Goal: Task Accomplishment & Management: Complete application form

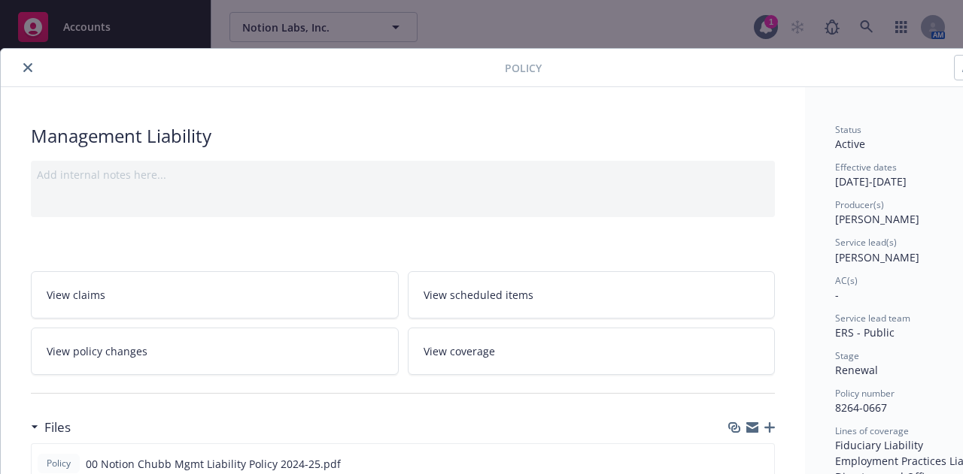
scroll to position [255, 0]
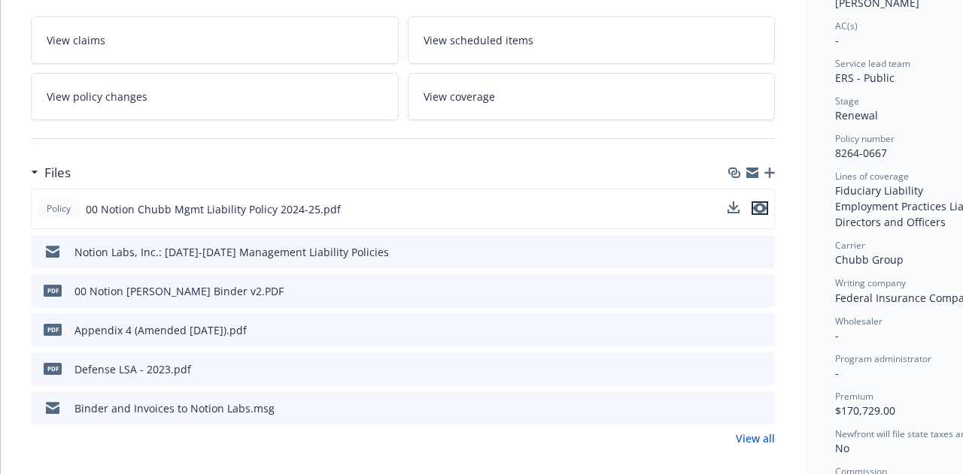
click at [760, 208] on icon "preview file" at bounding box center [760, 208] width 14 height 11
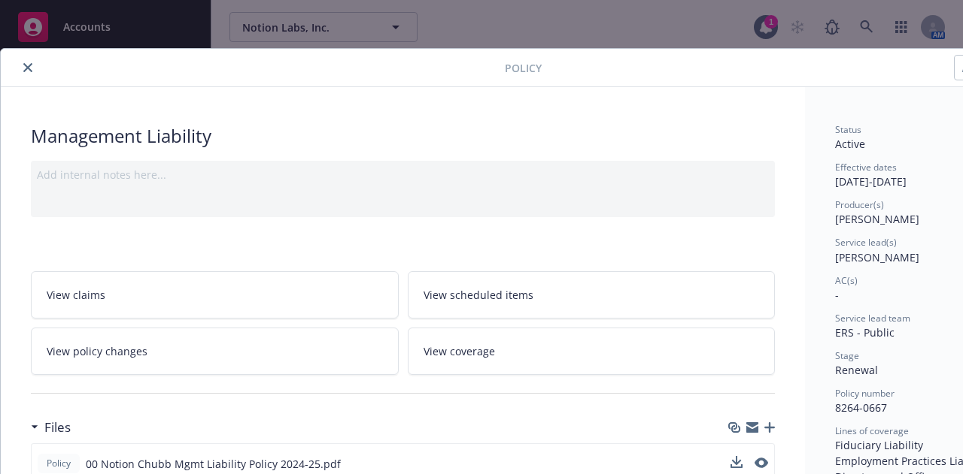
click at [26, 64] on icon "close" at bounding box center [27, 67] width 9 height 9
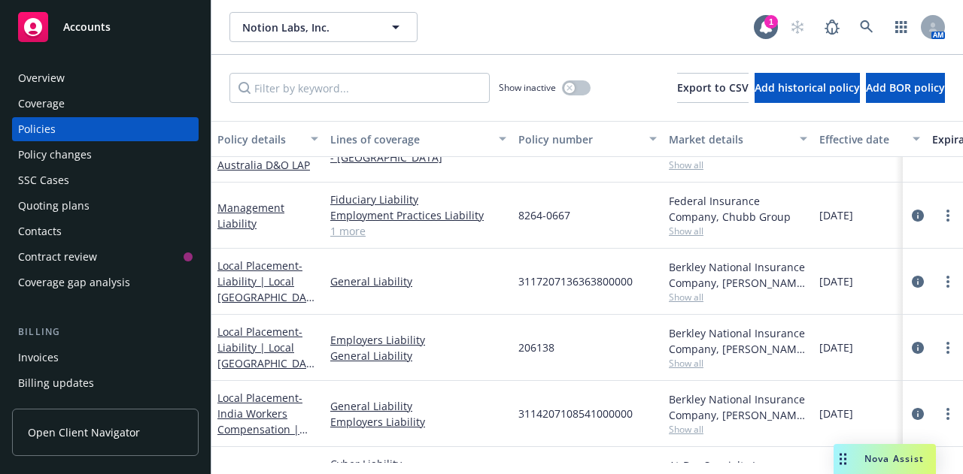
scroll to position [327, 0]
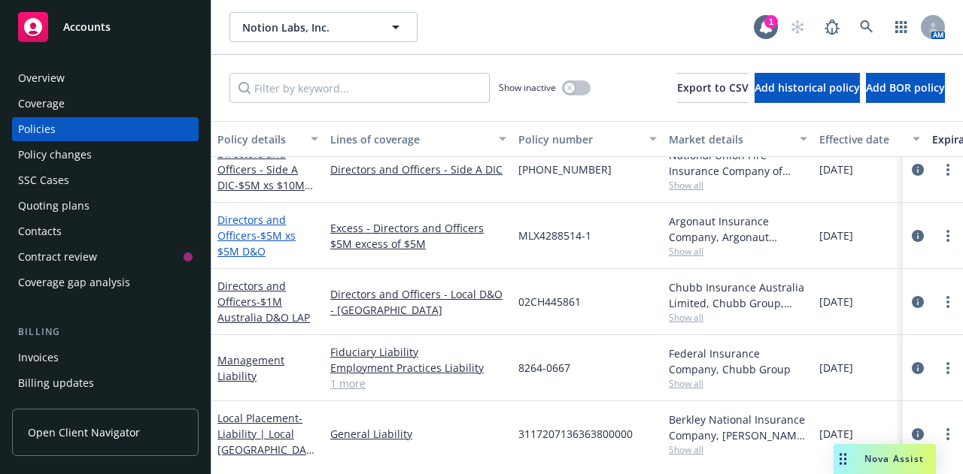
click at [268, 234] on span "- $5M xs $5M D&O" at bounding box center [256, 244] width 78 height 30
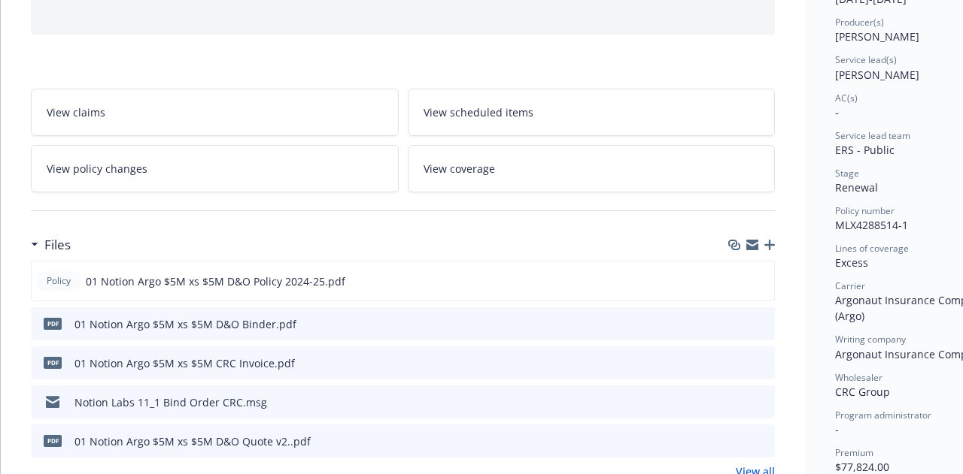
scroll to position [188, 0]
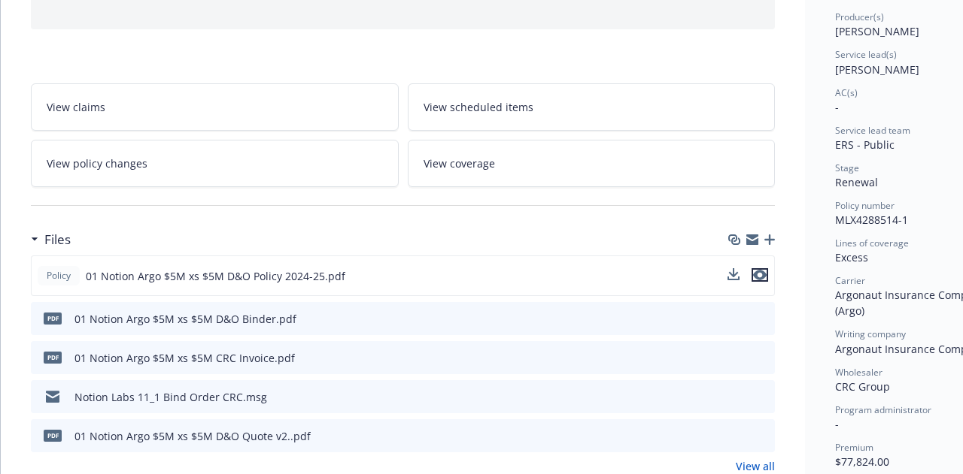
click at [765, 271] on icon "preview file" at bounding box center [760, 275] width 14 height 11
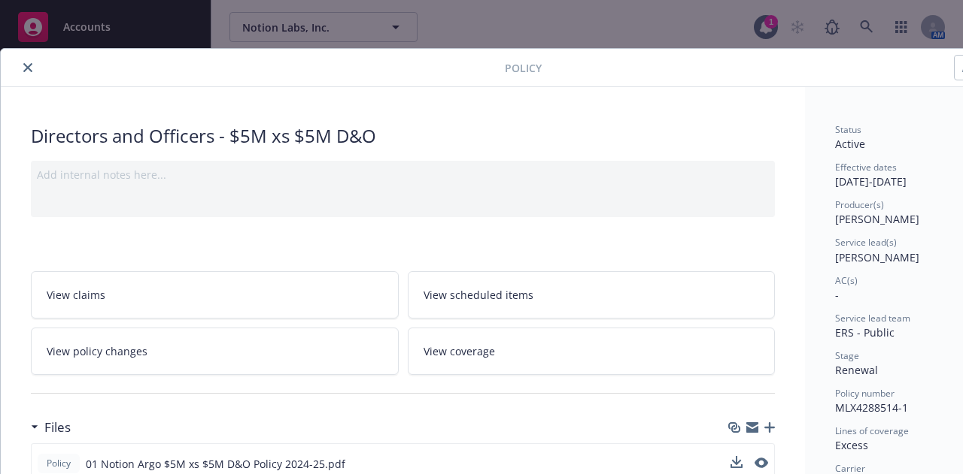
click at [29, 71] on icon "close" at bounding box center [27, 67] width 9 height 9
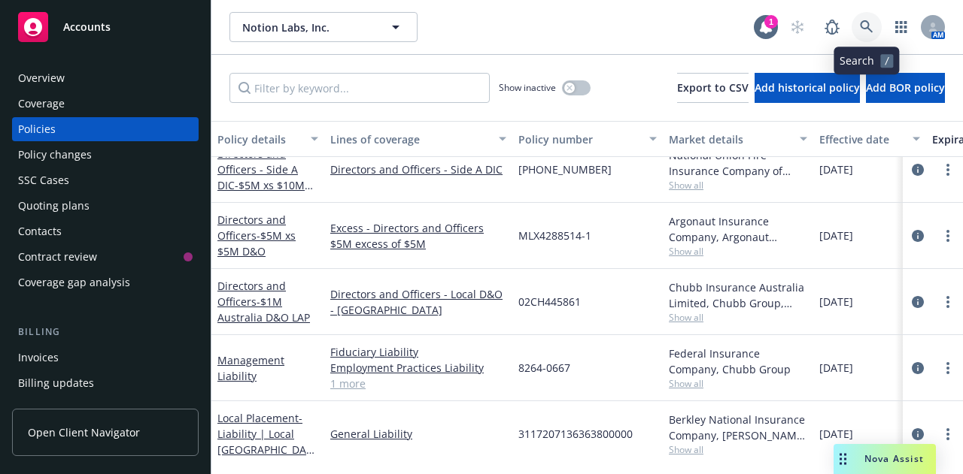
click at [865, 23] on icon at bounding box center [866, 27] width 14 height 14
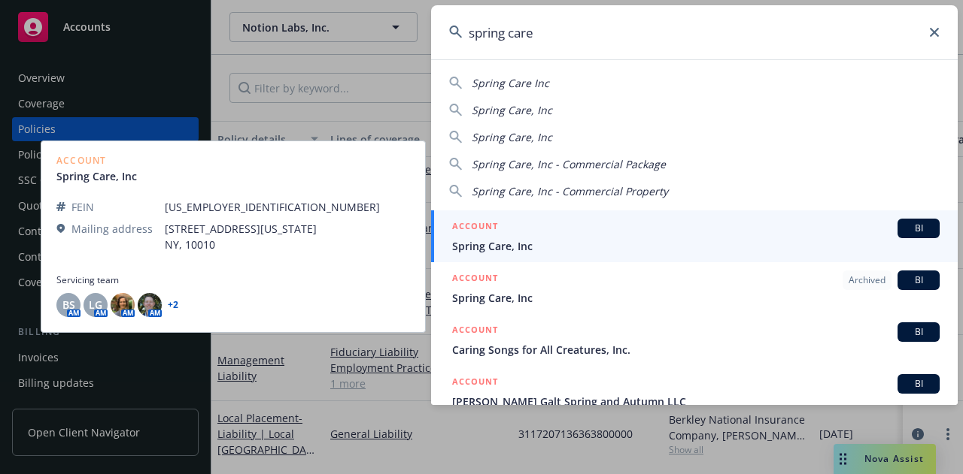
type input "spring care"
click at [600, 241] on span "Spring Care, Inc" at bounding box center [695, 246] width 487 height 16
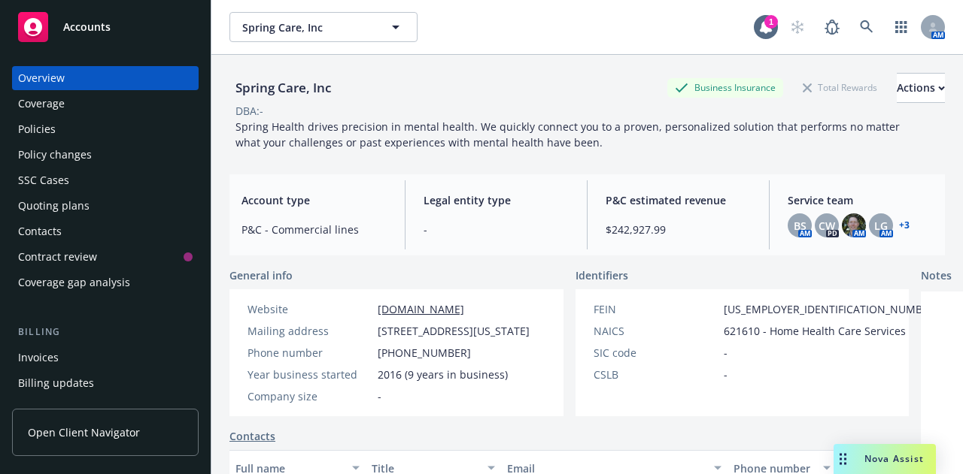
click at [47, 135] on div "Policies" at bounding box center [37, 129] width 38 height 24
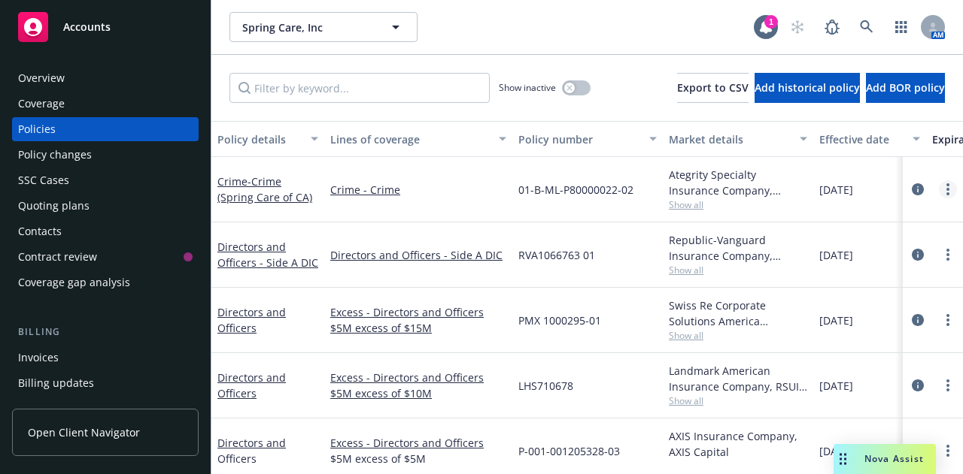
click at [940, 190] on link "more" at bounding box center [947, 189] width 18 height 18
click at [46, 161] on div "Policy changes" at bounding box center [55, 155] width 74 height 24
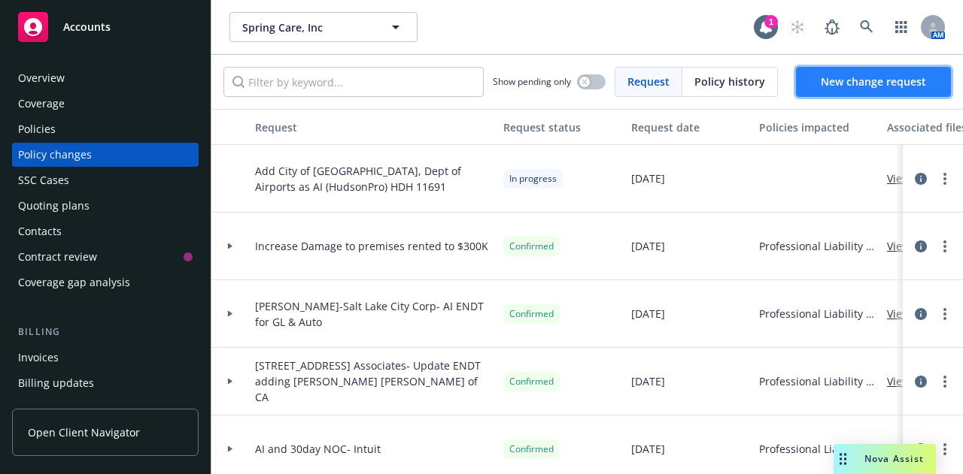
click at [884, 89] on span "New change request" at bounding box center [872, 81] width 105 height 14
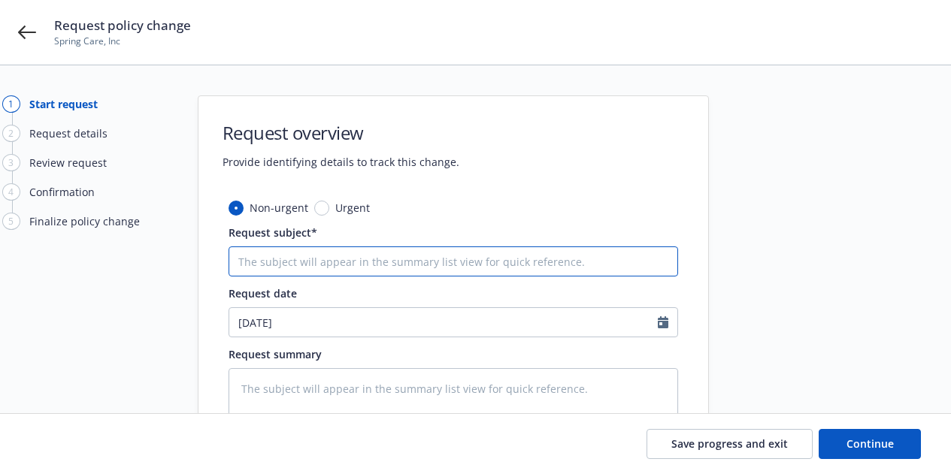
click at [319, 253] on input "Request subject*" at bounding box center [454, 262] width 450 height 30
type input "Management Liability Extension"
drag, startPoint x: 338, startPoint y: 265, endPoint x: 214, endPoint y: 260, distance: 124.9
click at [214, 260] on div "Non-urgent Urgent Request subject* Management Liability Extension Request date …" at bounding box center [454, 381] width 510 height 362
type textarea "x"
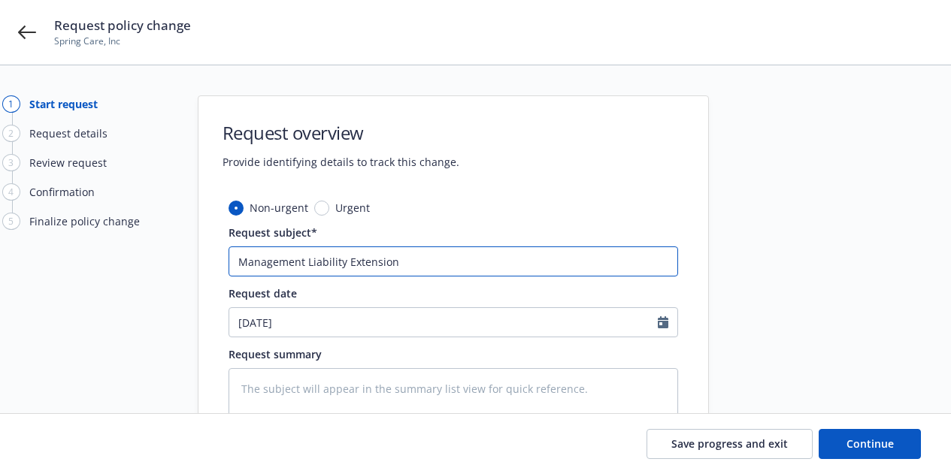
type input "y Extension"
type textarea "x"
type input "Extension"
type textarea "x"
type input "C Extension"
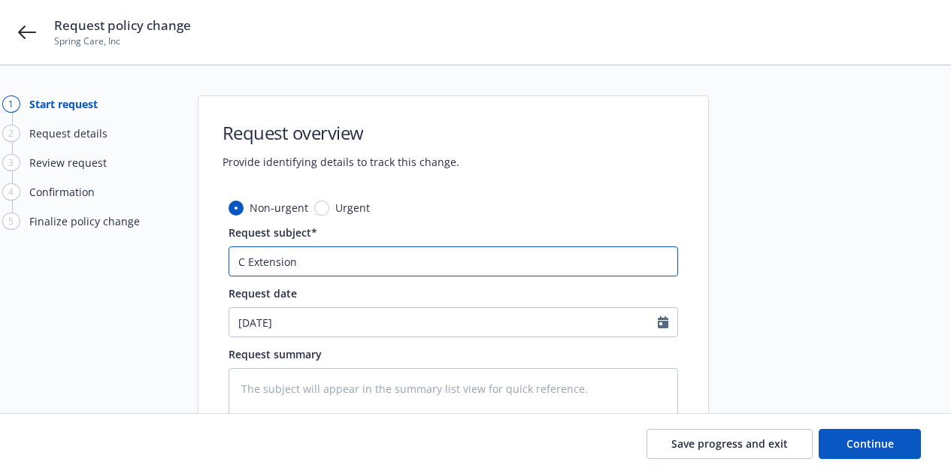
type textarea "x"
type input "Cri Extension"
type textarea "x"
type input "Crim Extension"
type textarea "x"
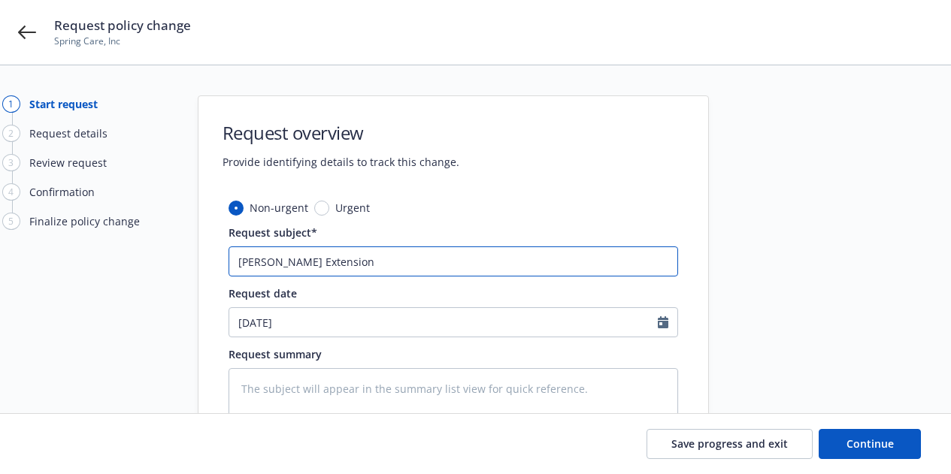
type input "Crime Extension"
type textarea "x"
type input "Crime Extension"
type textarea "x"
type input "Crime P Extension"
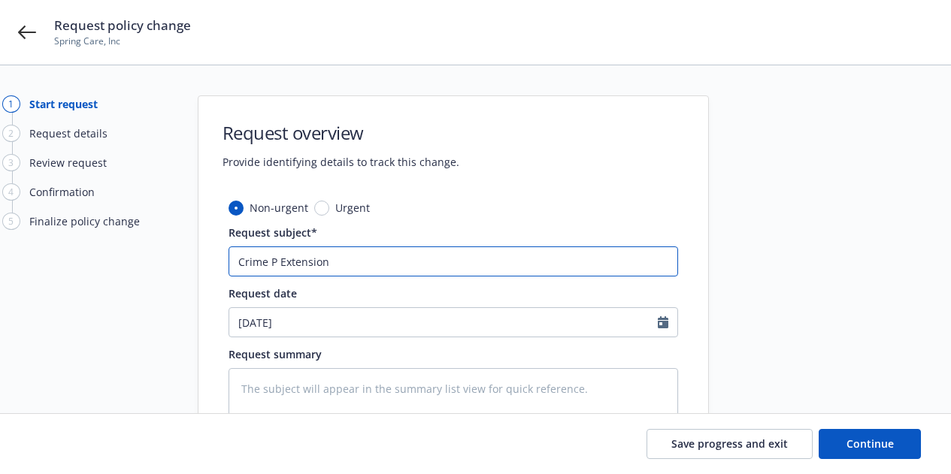
type textarea "x"
type input "Crime Po Extension"
type textarea "x"
type input "Crime Pol Extension"
type textarea "x"
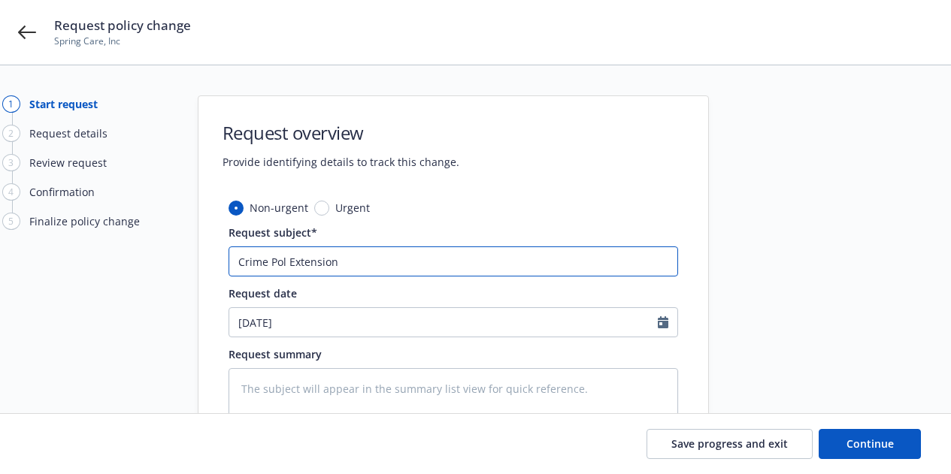
type input "Crime Poli Extension"
type textarea "x"
type input "Crime Polic Extension"
type textarea "x"
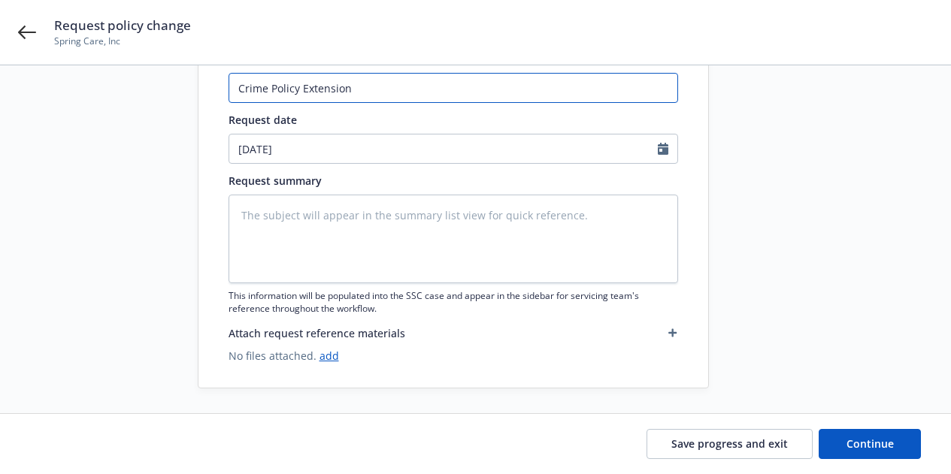
scroll to position [179, 0]
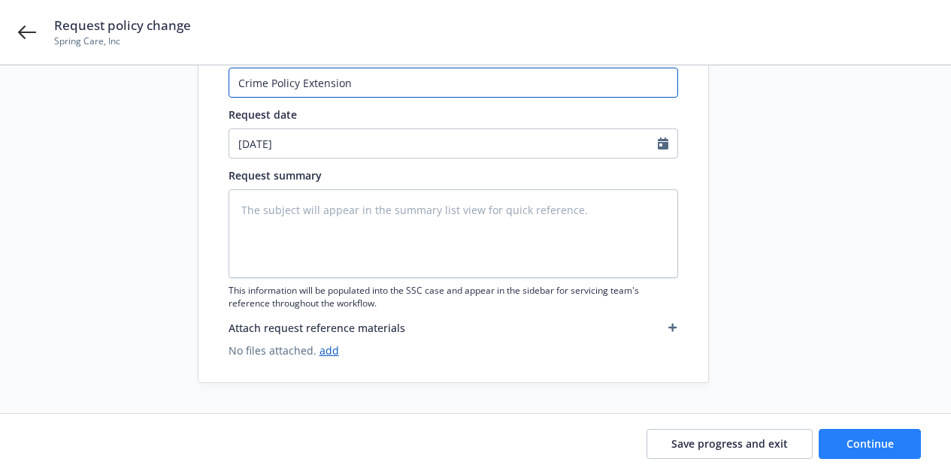
type input "Crime Policy Extension"
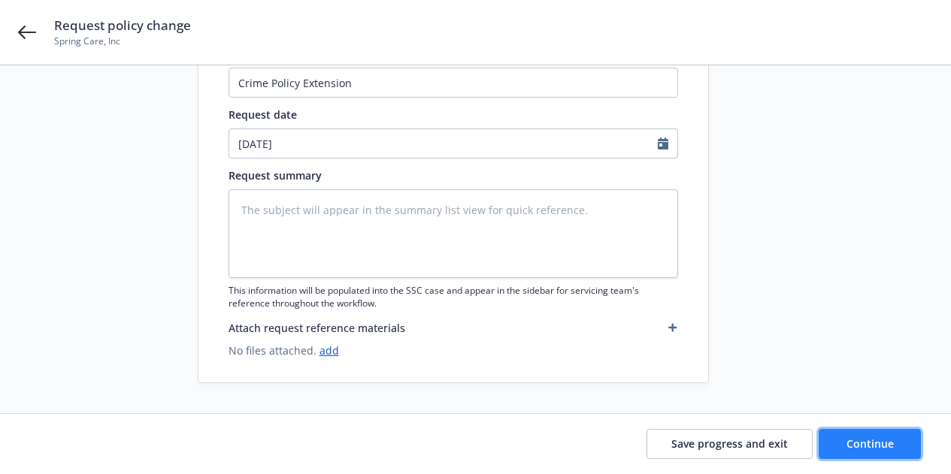
click at [865, 444] on span "Continue" at bounding box center [870, 444] width 47 height 14
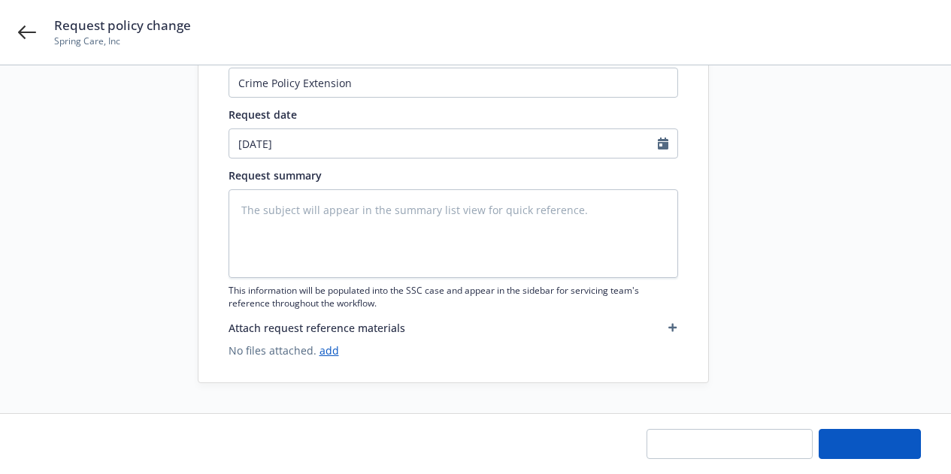
type textarea "x"
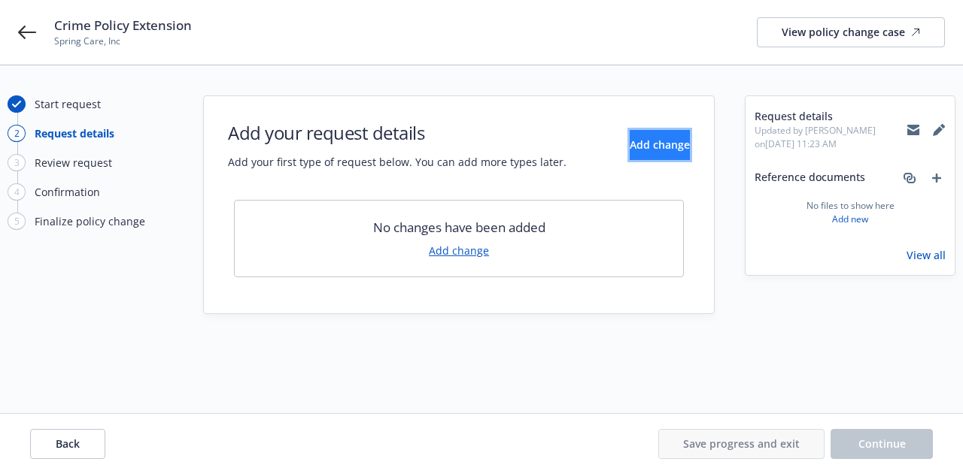
click at [629, 141] on span "Add change" at bounding box center [659, 145] width 60 height 14
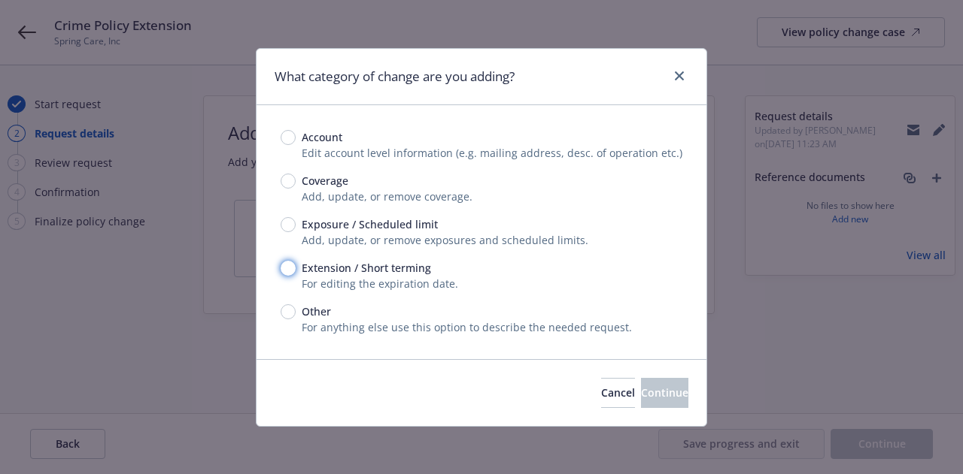
click at [288, 271] on input "Extension / Short terming" at bounding box center [287, 268] width 15 height 15
radio input "true"
click at [641, 395] on span "Continue" at bounding box center [664, 393] width 47 height 14
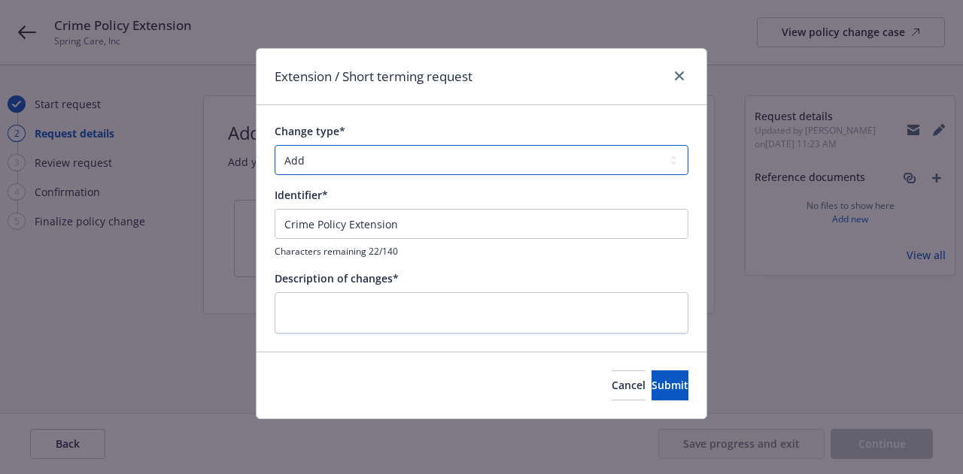
click at [431, 163] on select "Add Audit Change Remove" at bounding box center [481, 160] width 414 height 30
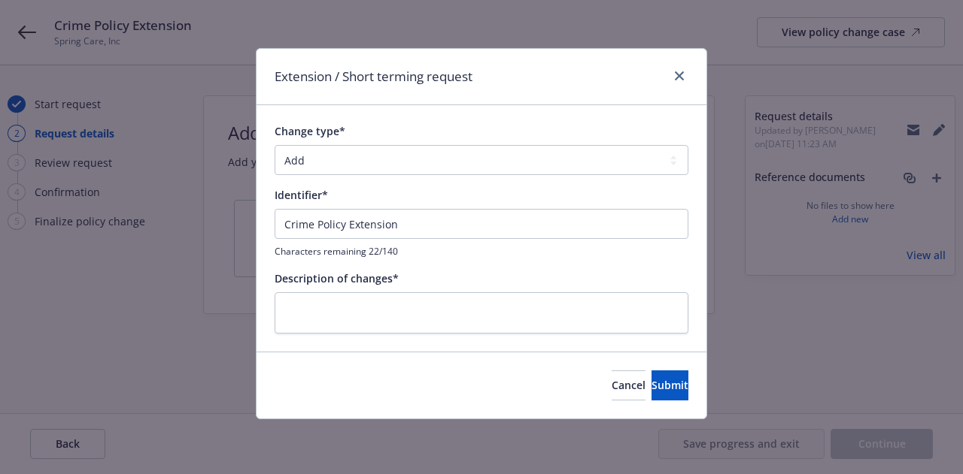
click at [350, 290] on div "Description of changes*" at bounding box center [481, 302] width 414 height 63
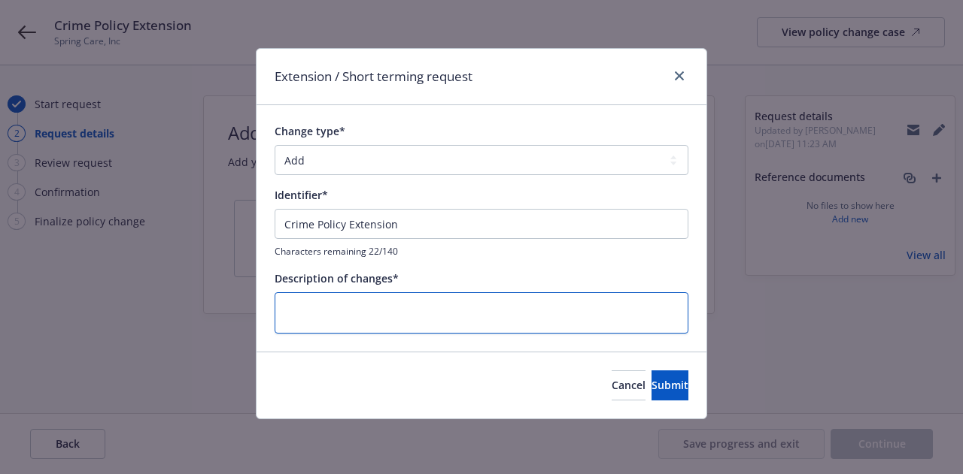
click at [347, 308] on textarea at bounding box center [481, 313] width 414 height 41
type textarea "x"
type textarea "e"
type textarea "x"
type textarea "ex"
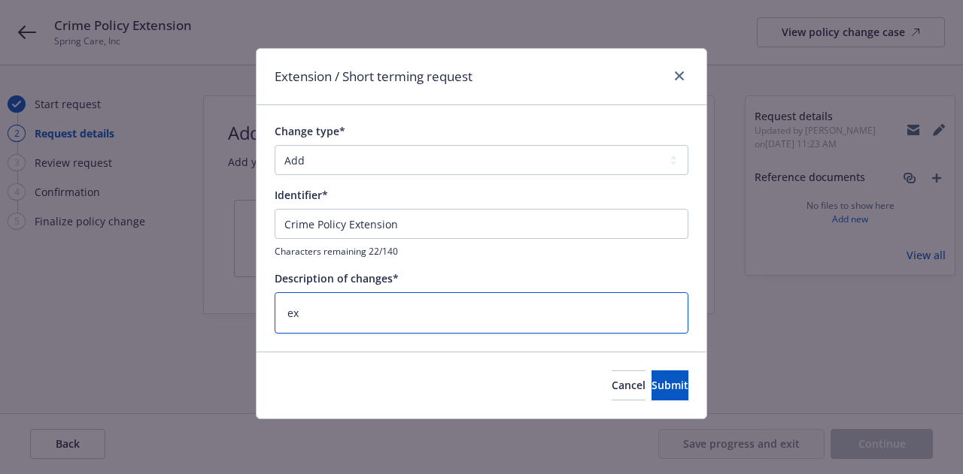
type textarea "x"
type textarea "ext"
type textarea "x"
type textarea "exte"
type textarea "x"
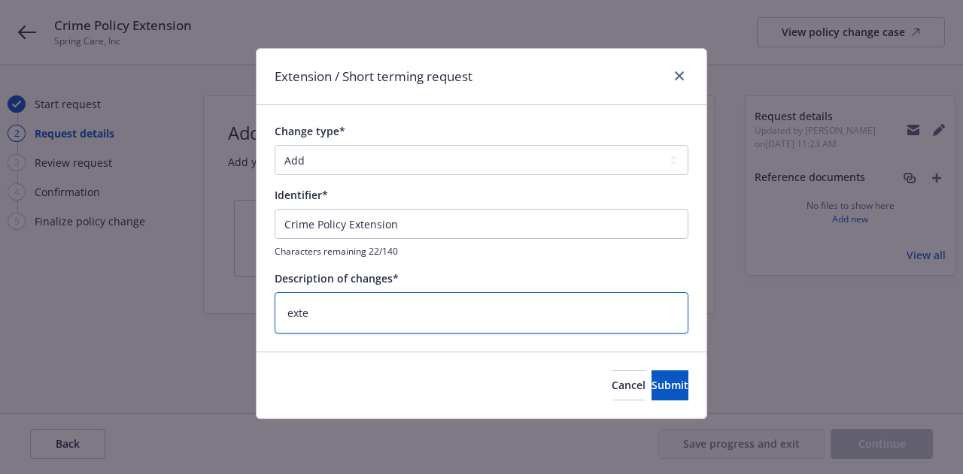
type textarea "exten"
type textarea "x"
type textarea "extendi"
type textarea "x"
type textarea "extendin"
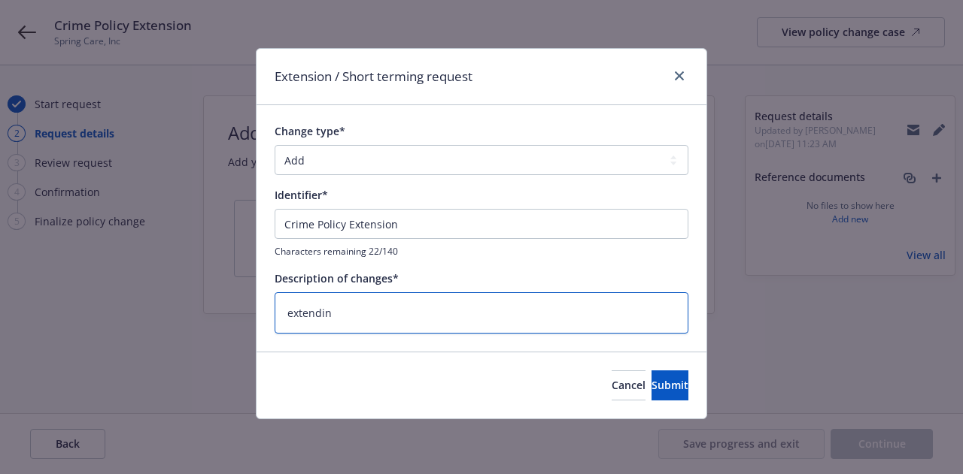
type textarea "x"
type textarea "extending"
type textarea "x"
type textarea "extending t"
type textarea "x"
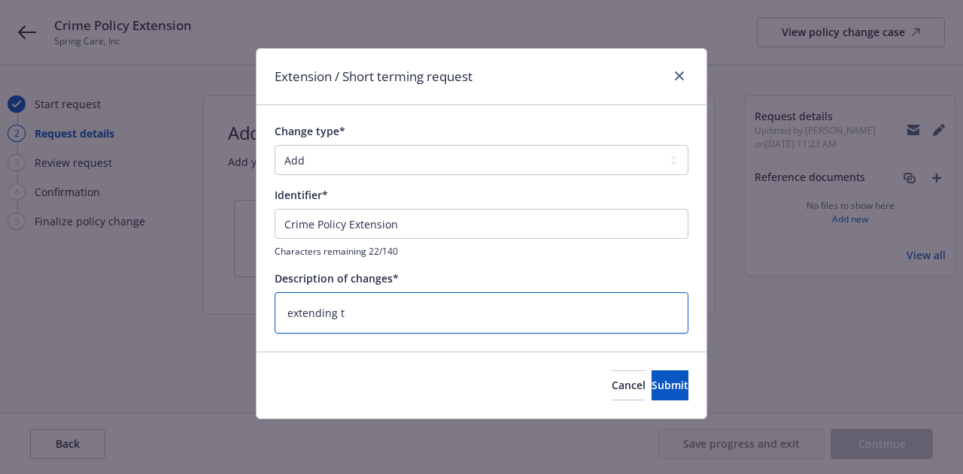
type textarea "extending th"
type textarea "x"
type textarea "extending the"
type textarea "x"
type textarea "extending the C"
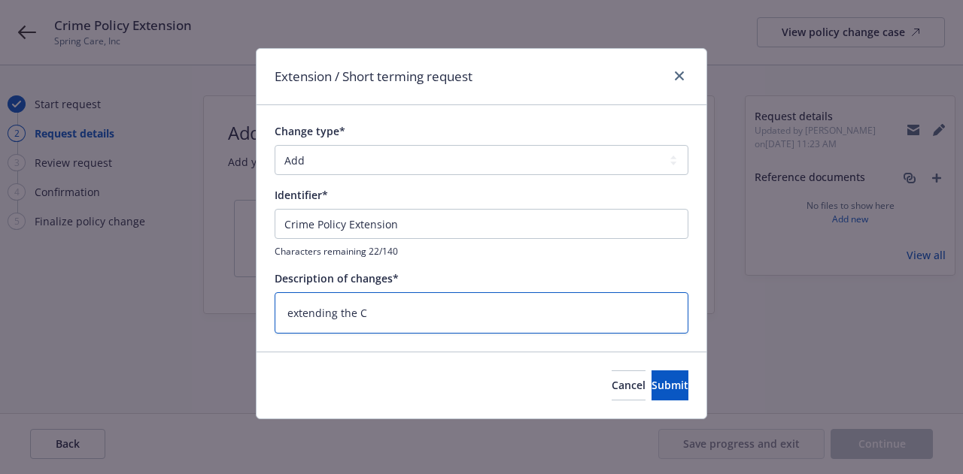
type textarea "x"
type textarea "extending the Cr"
type textarea "x"
type textarea "extending the Cri"
type textarea "x"
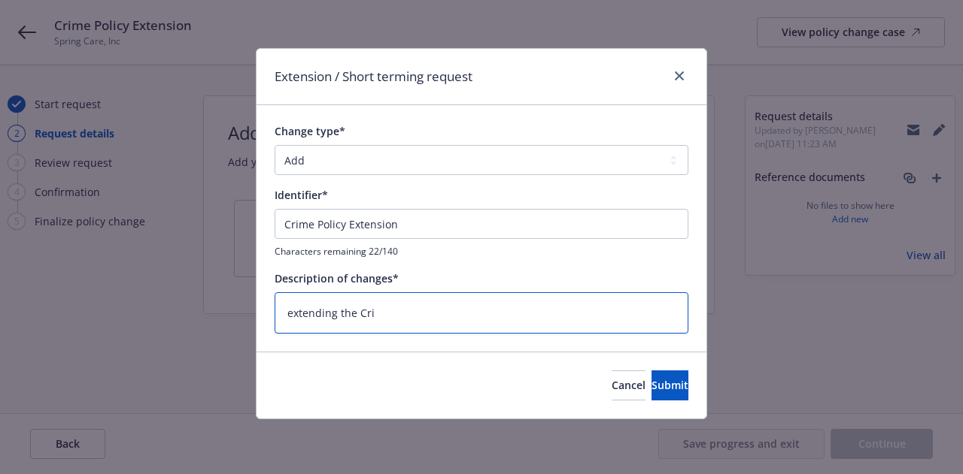
type textarea "extending the Crim"
type textarea "x"
type textarea "extending the Crime"
type textarea "x"
type textarea "extending the Crime"
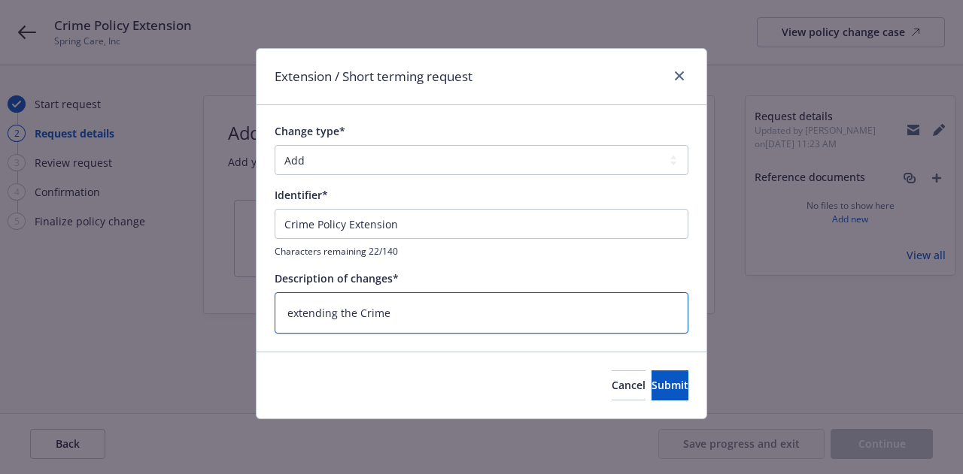
type textarea "x"
type textarea "extending the Crime o"
type textarea "x"
type textarea "extending the Crime ou"
type textarea "x"
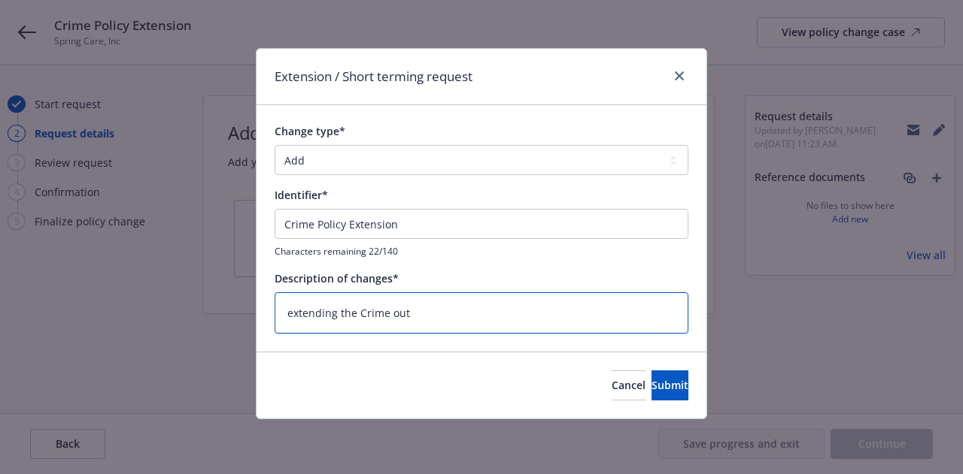
type textarea "extending the Crime out"
type textarea "x"
type textarea "extending the Crime out t"
type textarea "x"
type textarea "extending the Crime out to"
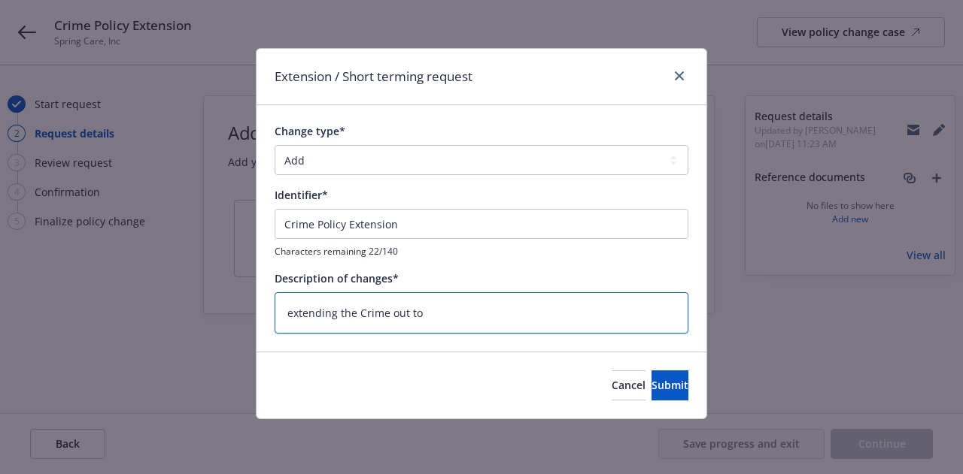
type textarea "x"
type textarea "extending the Crime out to a"
type textarea "x"
type textarea "extending the Crime out to al"
type textarea "x"
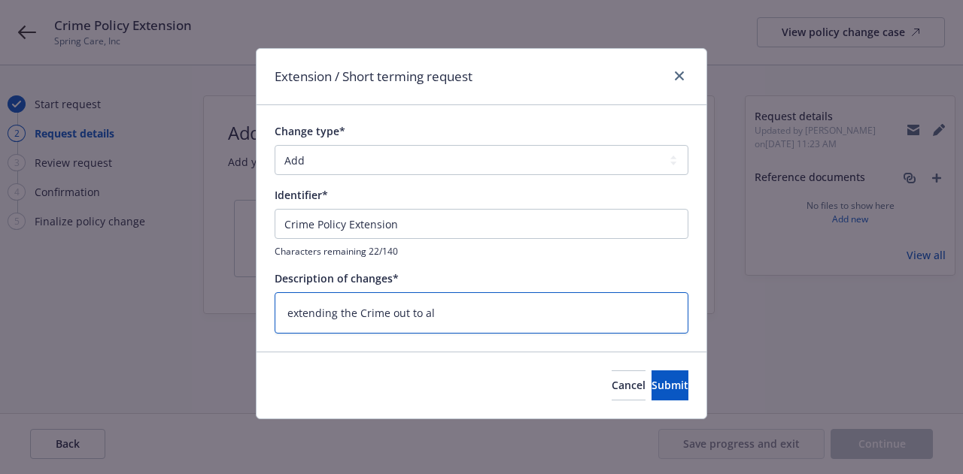
type textarea "extending the Crime out to ali"
type textarea "x"
type textarea "extending the Crime out to alig"
type textarea "x"
type textarea "extending the Crime out to align"
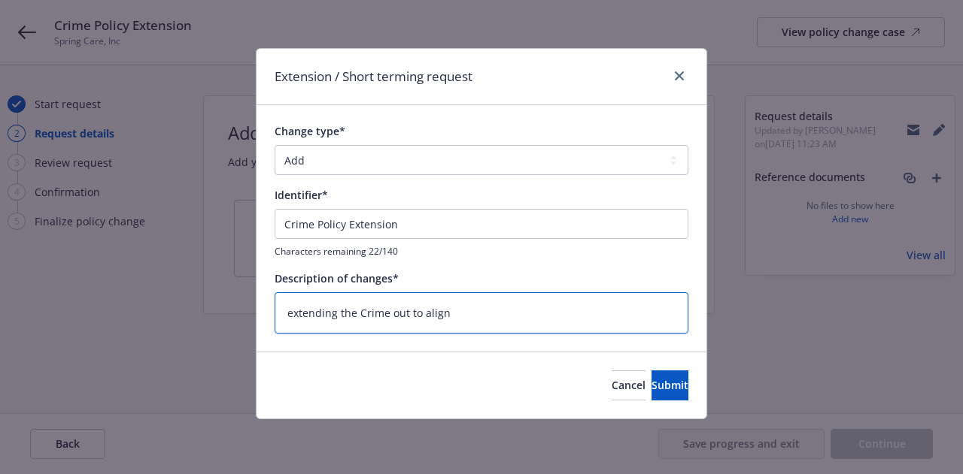
type textarea "x"
type textarea "extending the Crime out to align"
type textarea "x"
type textarea "extending the Crime out to align wi"
type textarea "x"
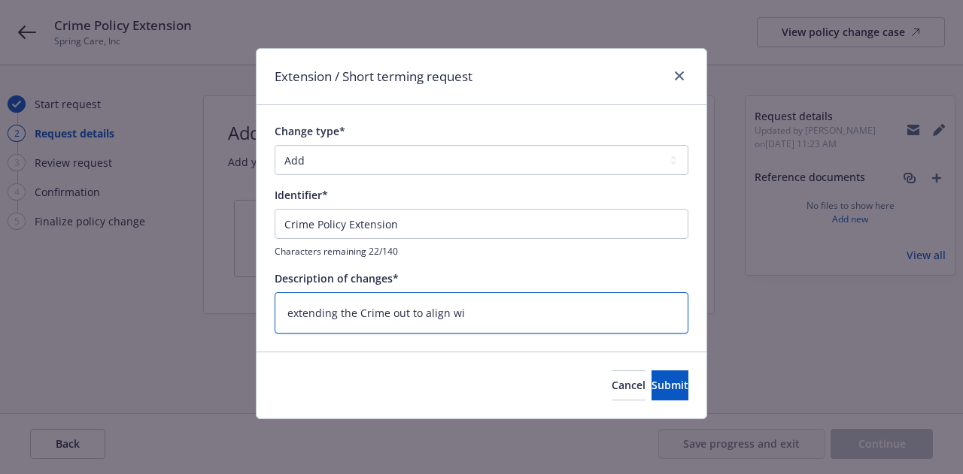
type textarea "extending the Crime out to align wit"
type textarea "x"
type textarea "extending the Crime out to align with"
type textarea "x"
type textarea "extending the Crime out to align with"
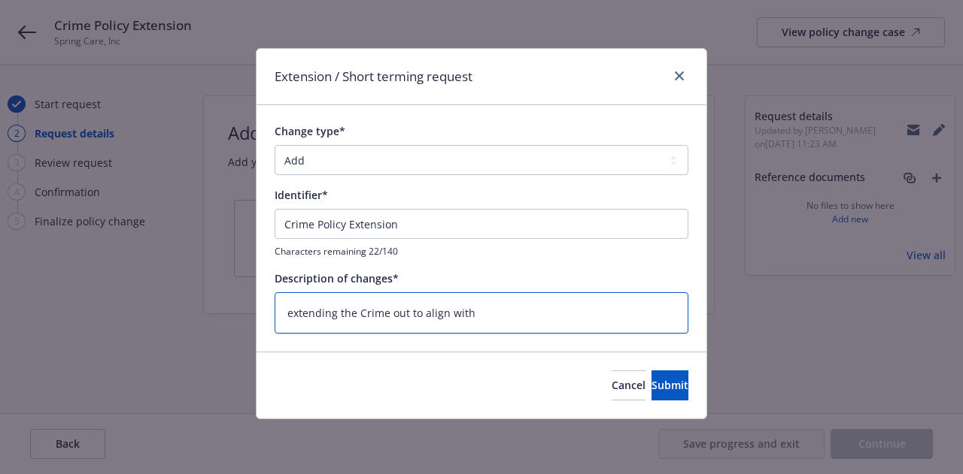
type textarea "x"
type textarea "extending the Crime out to align with r"
type textarea "x"
type textarea "extending the Crime out to align with re"
type textarea "x"
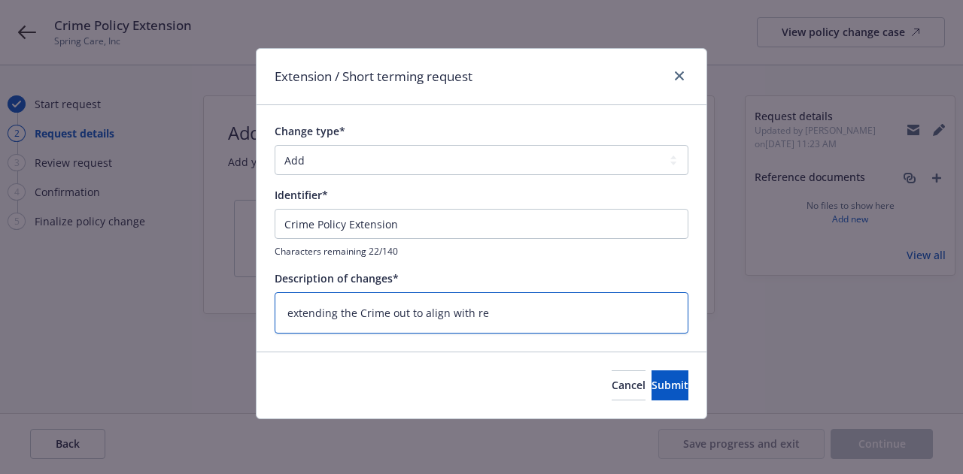
type textarea "extending the Crime out to align with res"
type textarea "x"
type textarea "extending the Crime out to align with rest"
type textarea "x"
type textarea "extending the Crime out to align with rest"
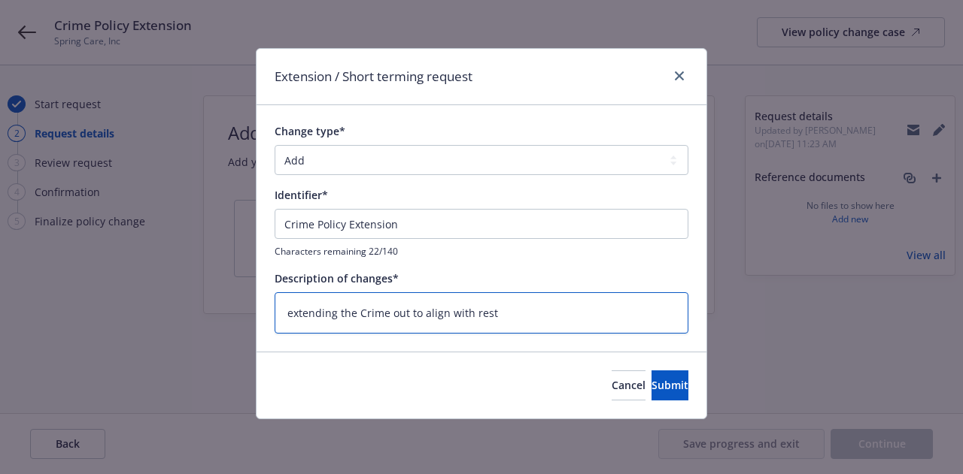
type textarea "x"
type textarea "extending the Crime out to align with rest o"
type textarea "x"
type textarea "extending the Crime out to align with rest of"
type textarea "x"
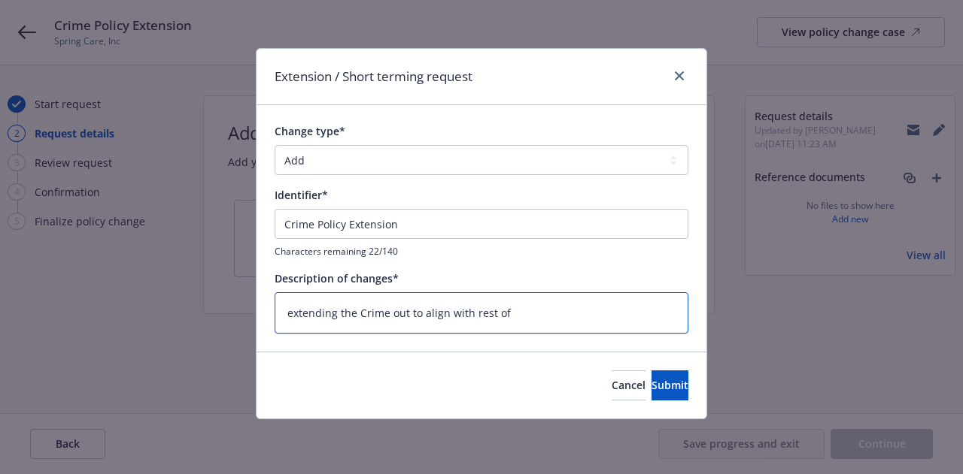
type textarea "extending the Crime out to align with rest of p"
type textarea "x"
type textarea "extending the Crime out to align with rest of pr"
type textarea "x"
type textarea "extending the Crime out to align with rest of pro"
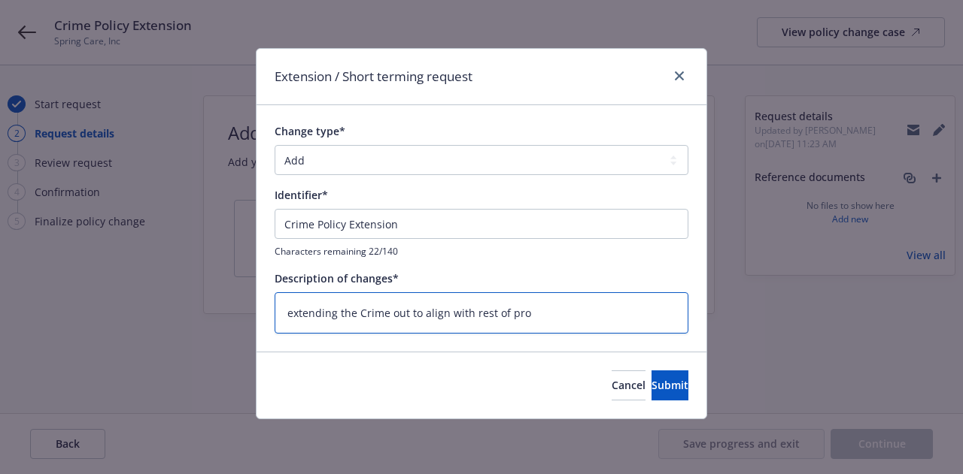
type textarea "x"
type textarea "extending the Crime out to align with rest of prog"
type textarea "x"
type textarea "extending the Crime out to align with rest of progr"
type textarea "x"
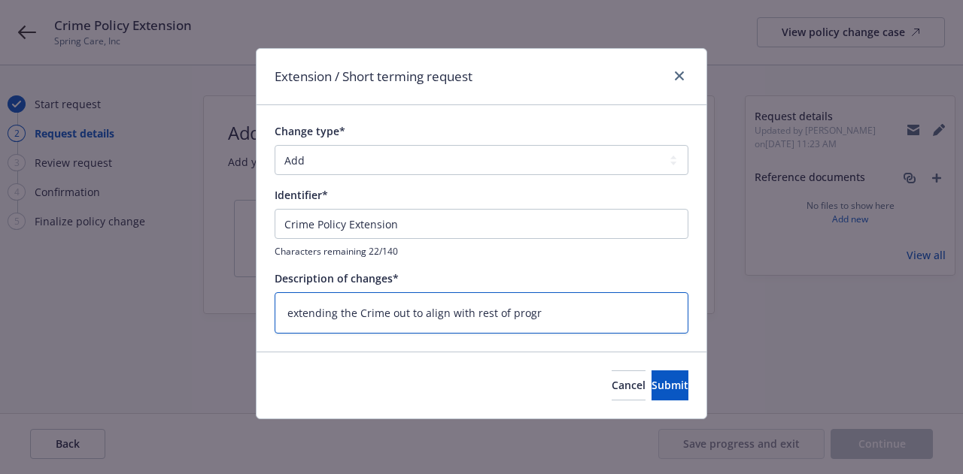
type textarea "extending the Crime out to align with rest of progra"
type textarea "x"
type textarea "extending the Crime out to align with rest of program"
type textarea "x"
type textarea "extending the Crime out to align with rest of program"
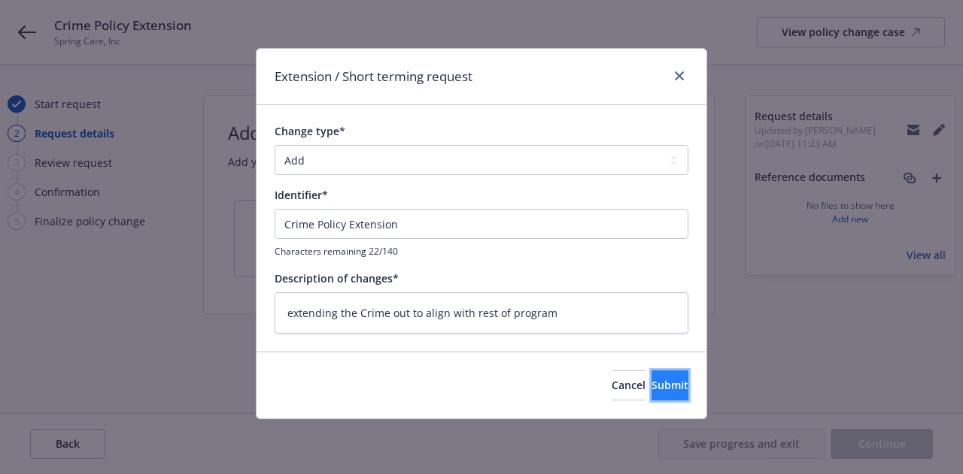
click at [651, 395] on button "Submit" at bounding box center [669, 386] width 37 height 30
type textarea "x"
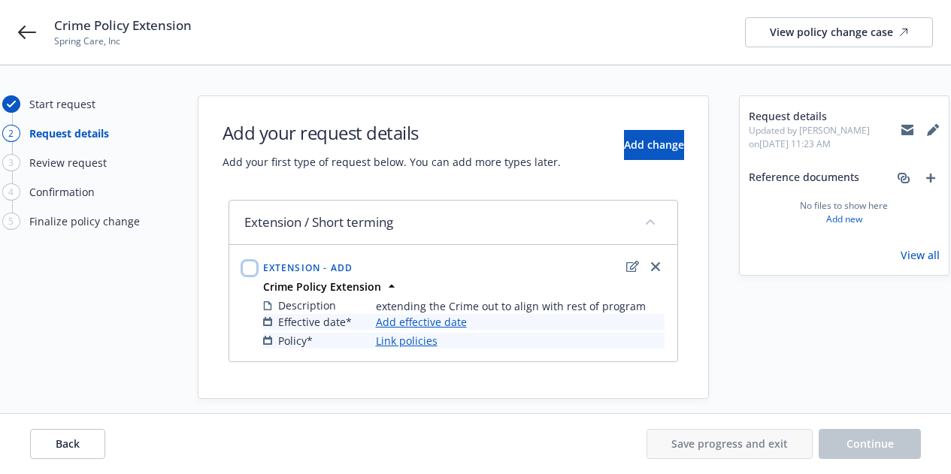
click at [250, 272] on input "checkbox" at bounding box center [249, 268] width 15 height 15
checkbox input "true"
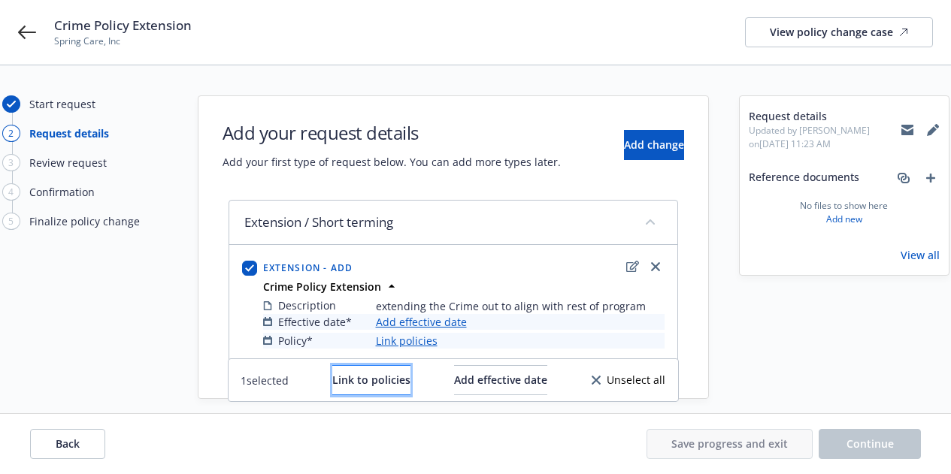
click at [372, 379] on span "Link to policies" at bounding box center [371, 380] width 78 height 14
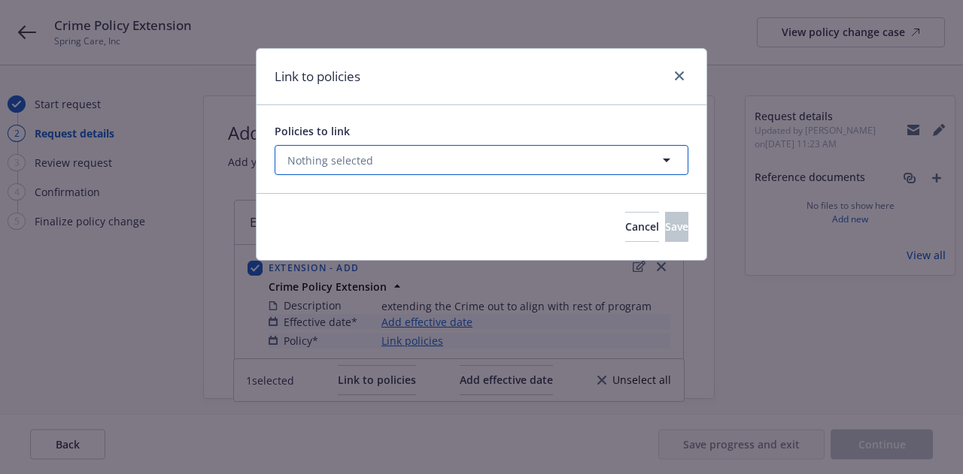
click at [364, 154] on span "Nothing selected" at bounding box center [330, 161] width 86 height 16
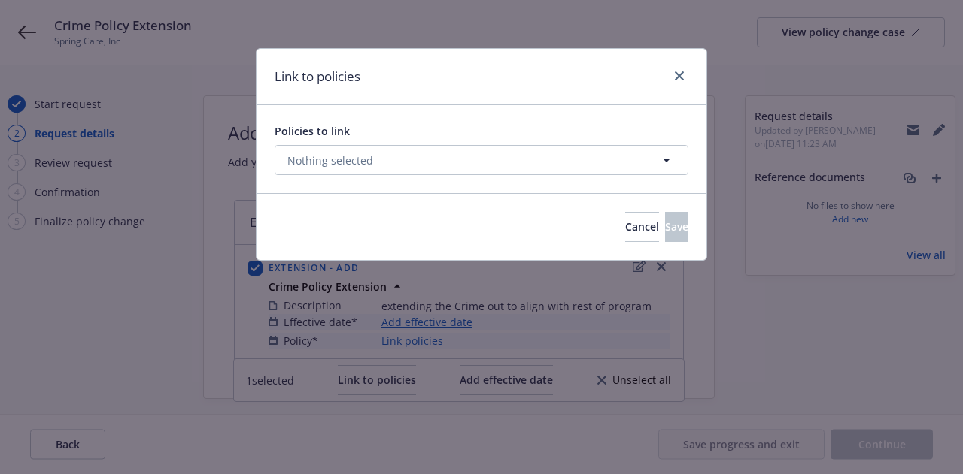
select select "ACTIVE"
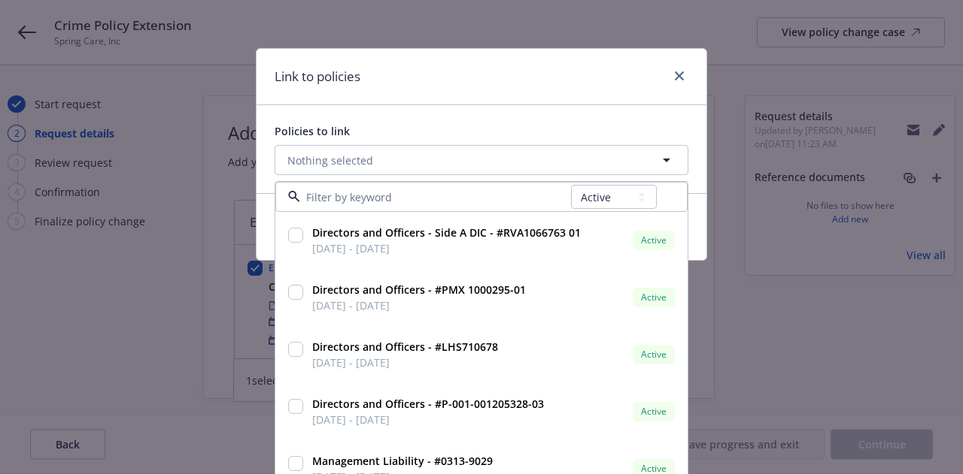
click at [633, 120] on div "Policies to link Nothing selected All Active Upcoming Expired Cancelled Directo…" at bounding box center [481, 149] width 450 height 88
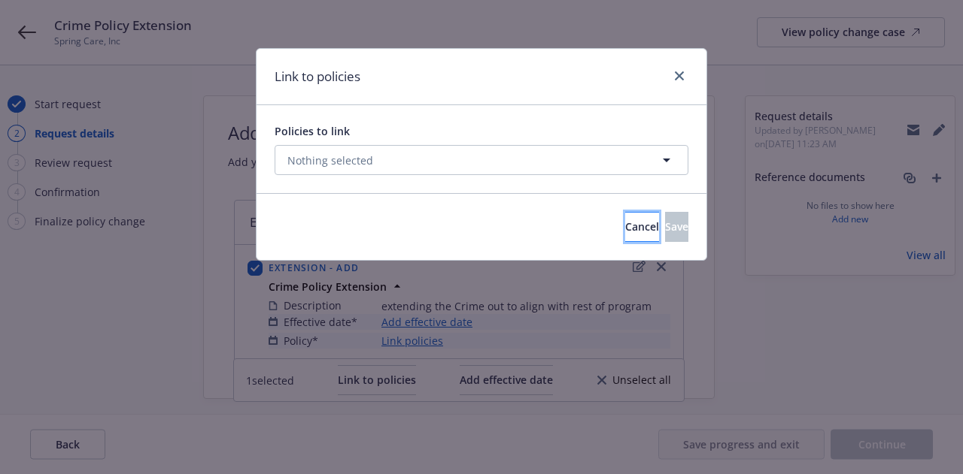
click at [625, 228] on span "Cancel" at bounding box center [642, 227] width 34 height 14
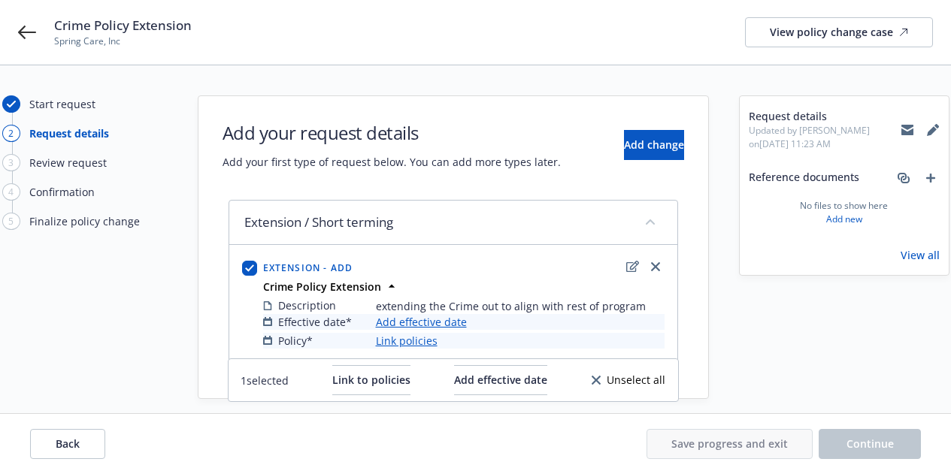
click at [433, 323] on link "Add effective date" at bounding box center [421, 322] width 91 height 16
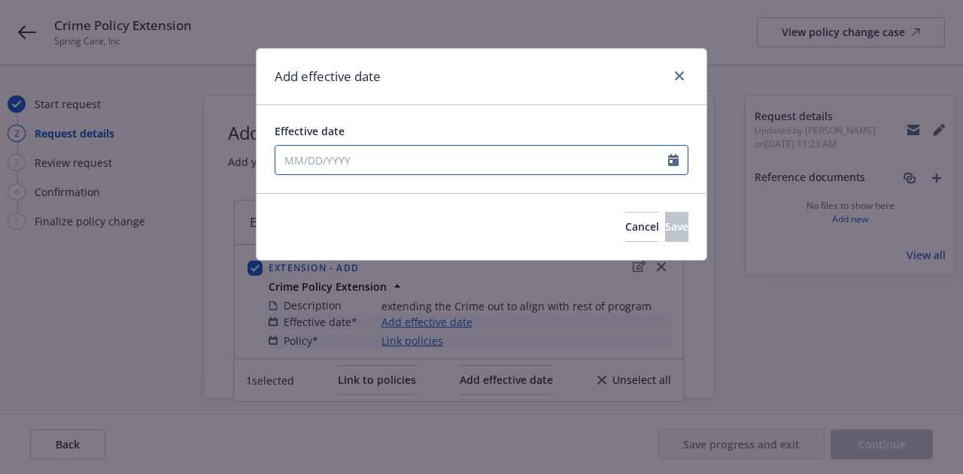
click at [394, 152] on input "Effective date" at bounding box center [471, 160] width 393 height 29
select select "10"
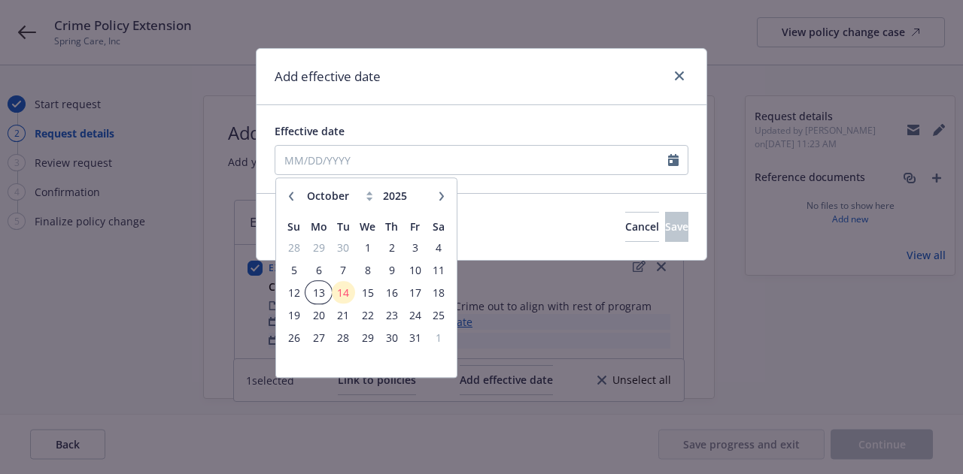
click at [313, 293] on span "13" at bounding box center [318, 292] width 23 height 19
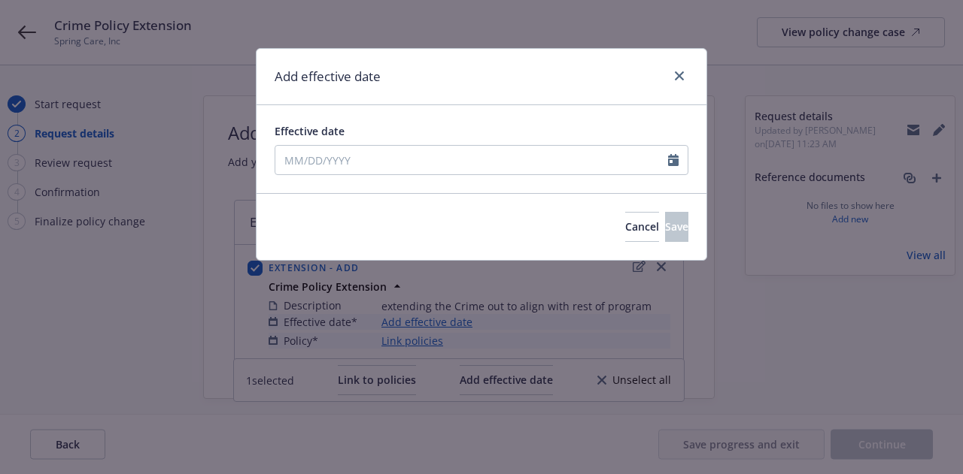
type input "10/13/2025"
click at [665, 222] on button "Save" at bounding box center [676, 227] width 23 height 30
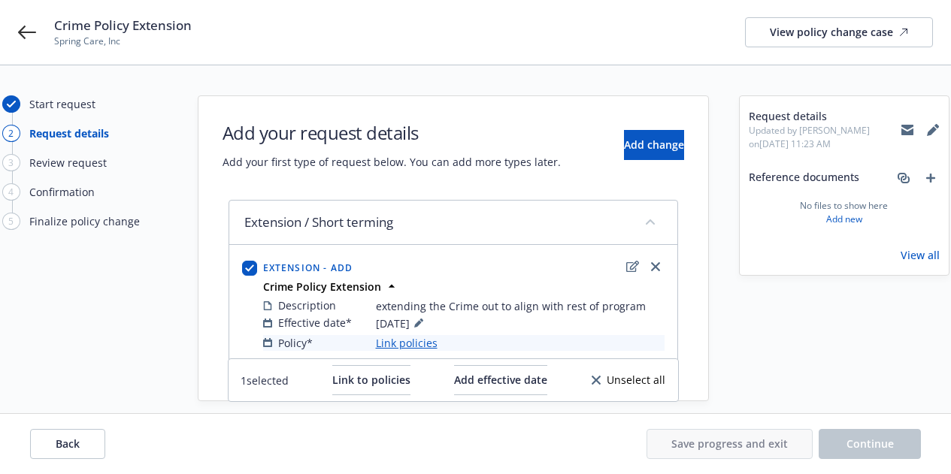
click at [399, 347] on link "Link policies" at bounding box center [407, 343] width 62 height 16
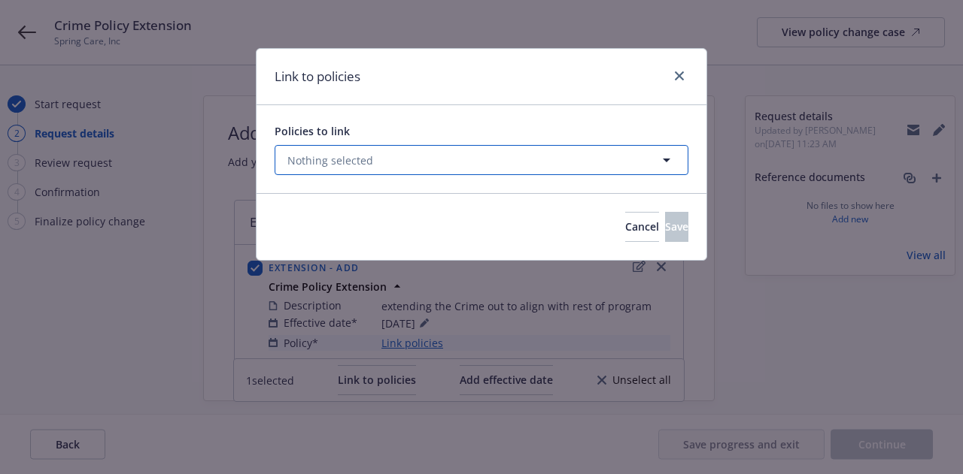
click at [401, 157] on button "Nothing selected" at bounding box center [481, 160] width 414 height 30
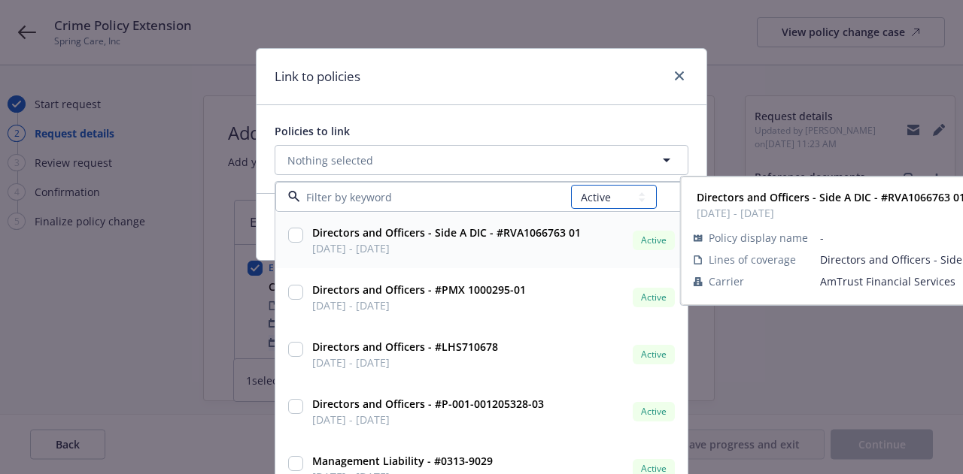
click at [641, 202] on select "All Active Upcoming Expired Cancelled" at bounding box center [614, 197] width 86 height 24
click at [571, 185] on select "All Active Upcoming Expired Cancelled" at bounding box center [614, 197] width 86 height 24
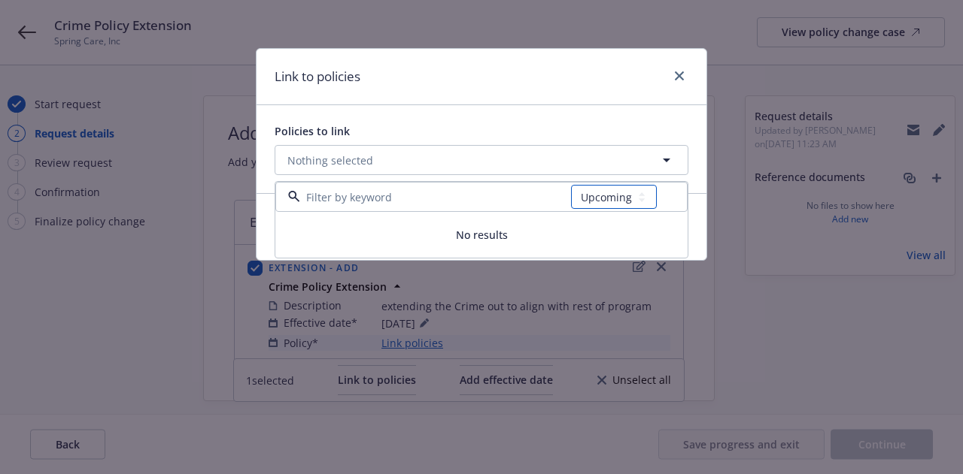
click at [631, 205] on select "All Active Upcoming Expired Cancelled" at bounding box center [614, 197] width 86 height 24
select select "ACTIVE"
click at [571, 185] on select "All Active Upcoming Expired Cancelled" at bounding box center [614, 197] width 86 height 24
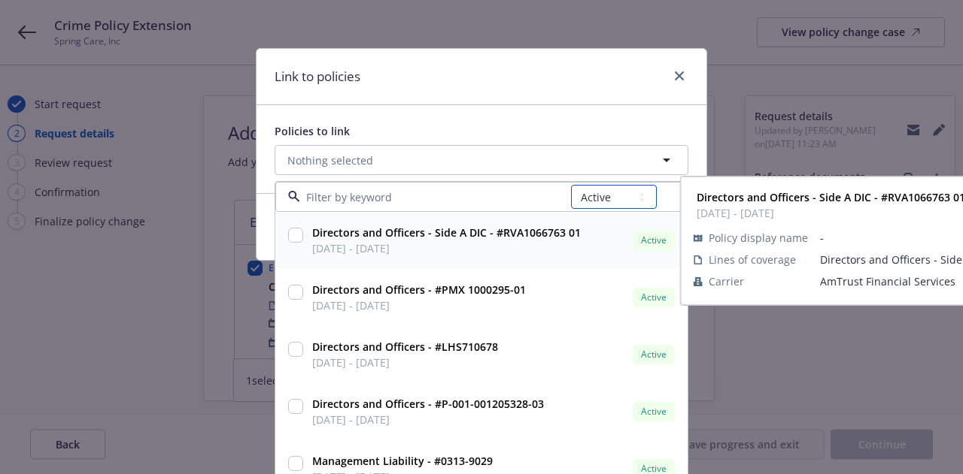
click at [620, 206] on select "All Active Upcoming Expired Cancelled" at bounding box center [614, 197] width 86 height 24
select select
click at [571, 185] on select "All Active Upcoming Expired Cancelled" at bounding box center [614, 197] width 86 height 24
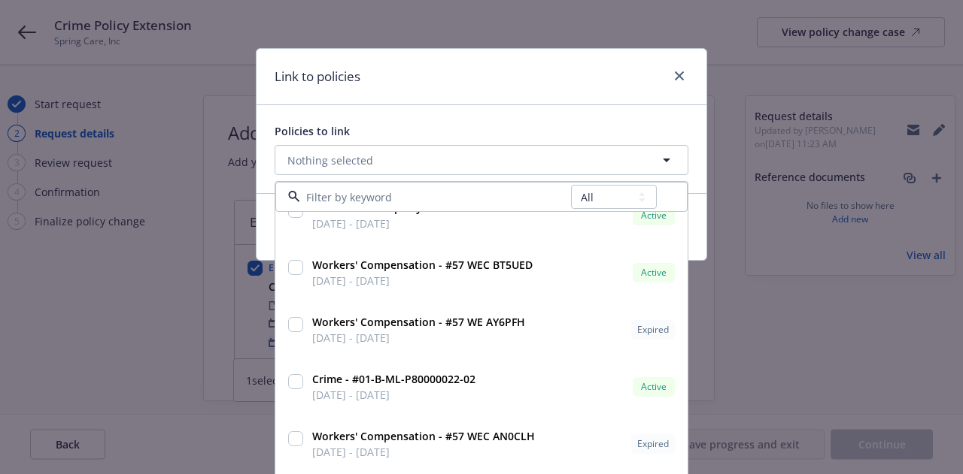
scroll to position [883, 0]
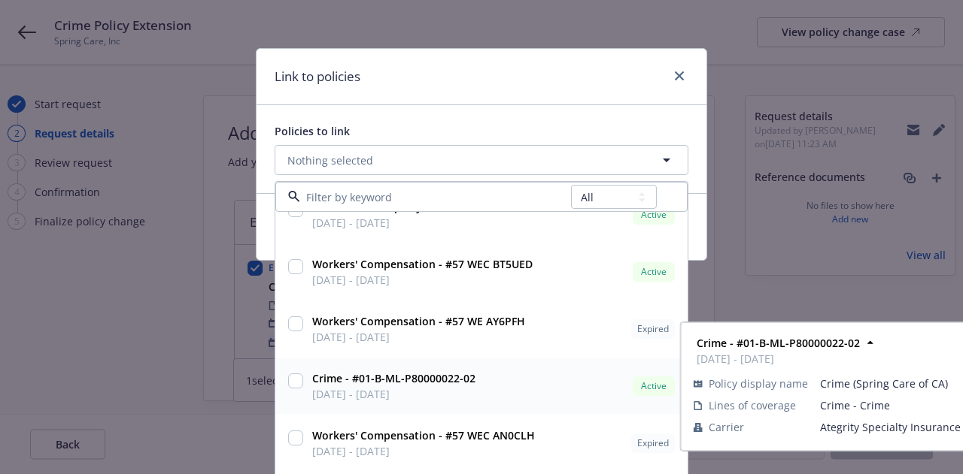
click at [290, 382] on input "checkbox" at bounding box center [295, 381] width 15 height 15
checkbox input "true"
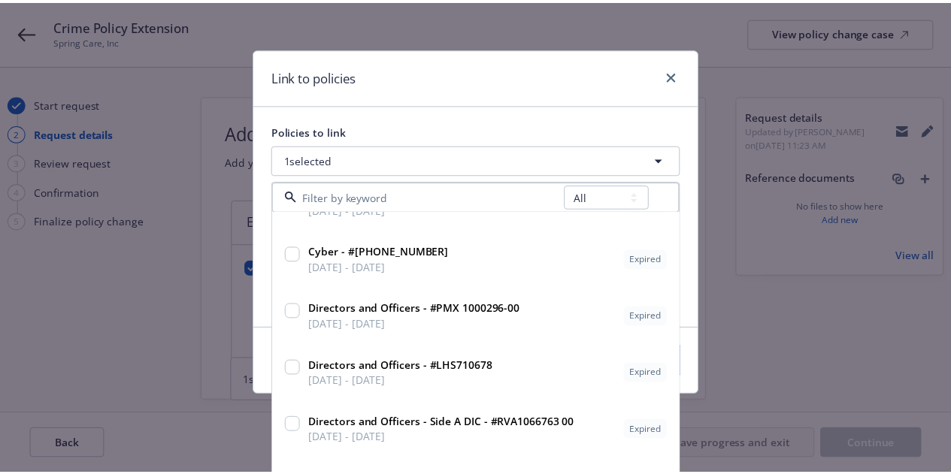
scroll to position [1411, 0]
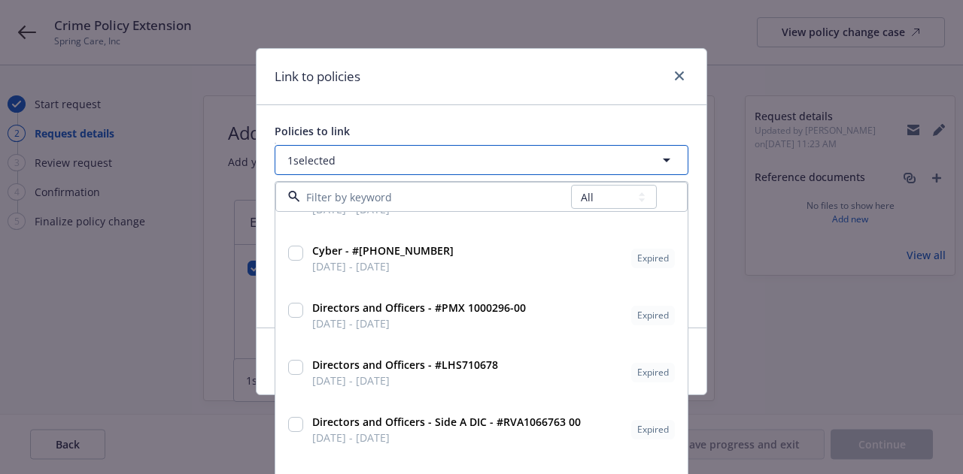
click at [665, 156] on icon "button" at bounding box center [666, 160] width 18 height 18
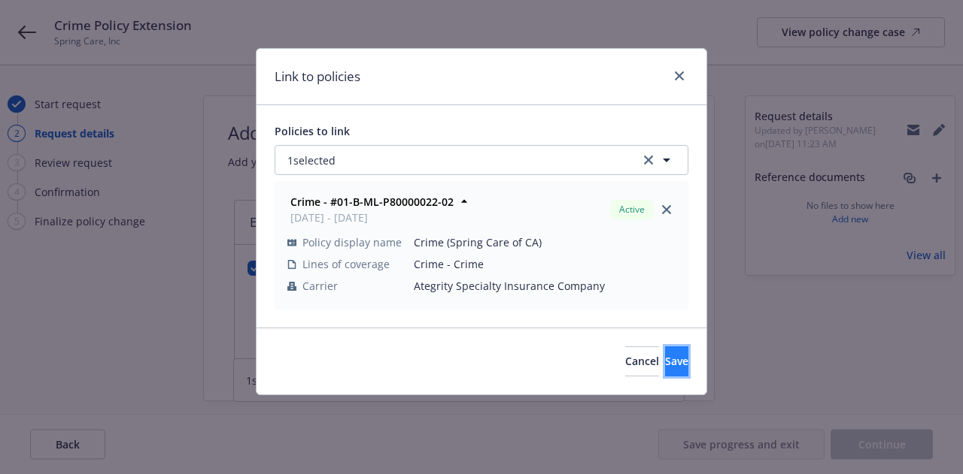
click at [665, 368] on span "Save" at bounding box center [676, 361] width 23 height 14
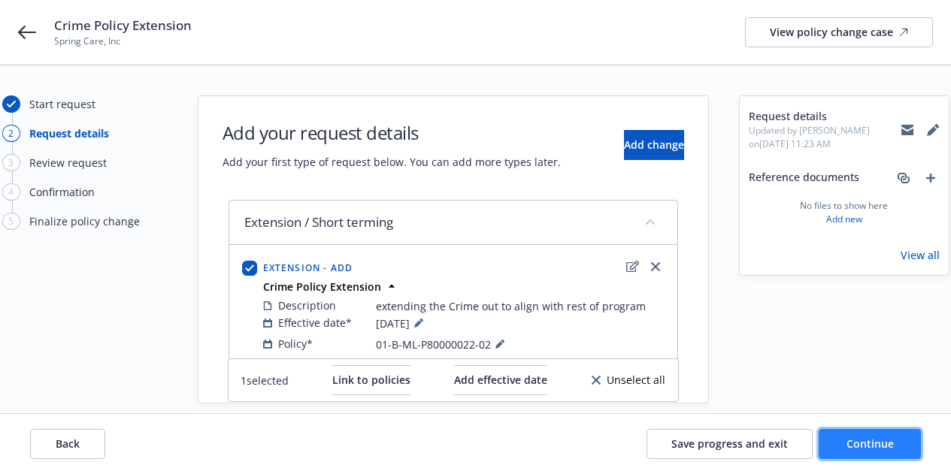
click at [859, 446] on span "Continue" at bounding box center [870, 444] width 47 height 14
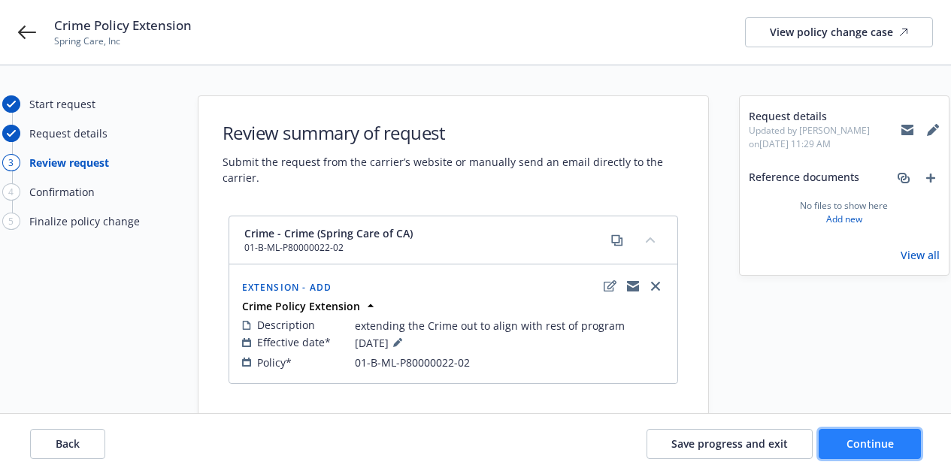
click at [859, 446] on span "Continue" at bounding box center [870, 444] width 47 height 14
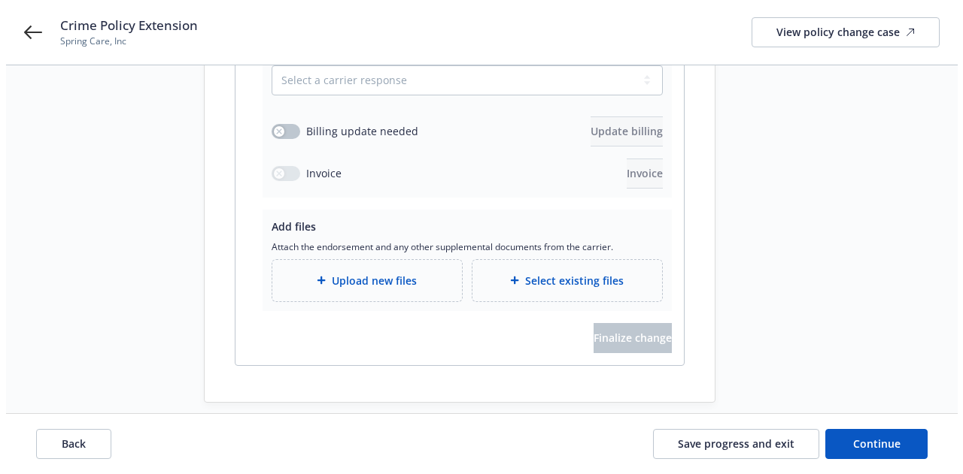
scroll to position [350, 0]
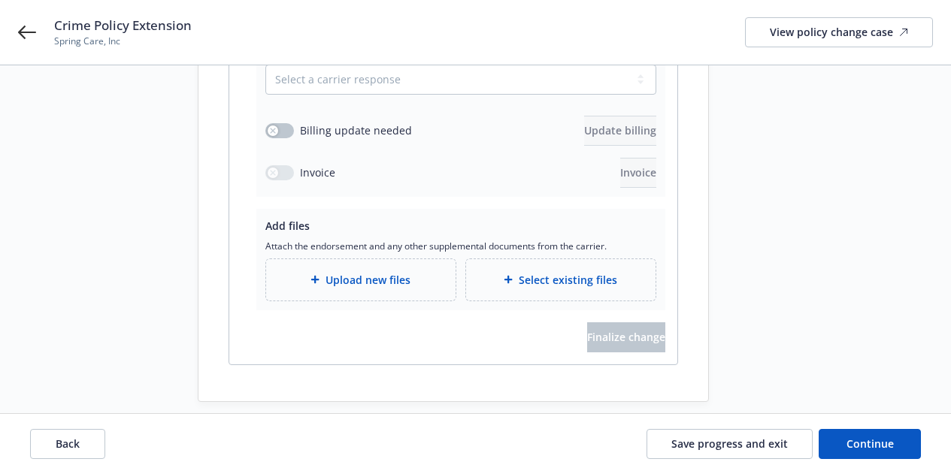
click at [390, 272] on span "Upload new files" at bounding box center [368, 280] width 85 height 16
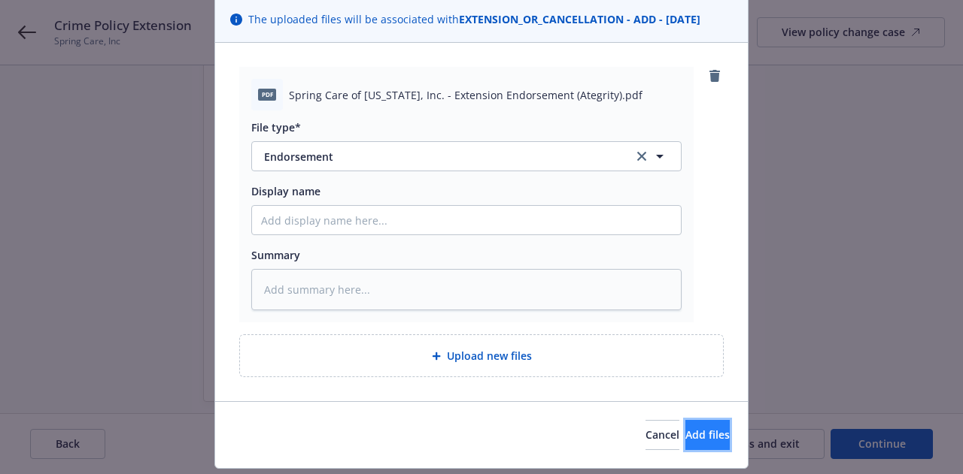
click at [720, 445] on button "Add files" at bounding box center [707, 435] width 44 height 30
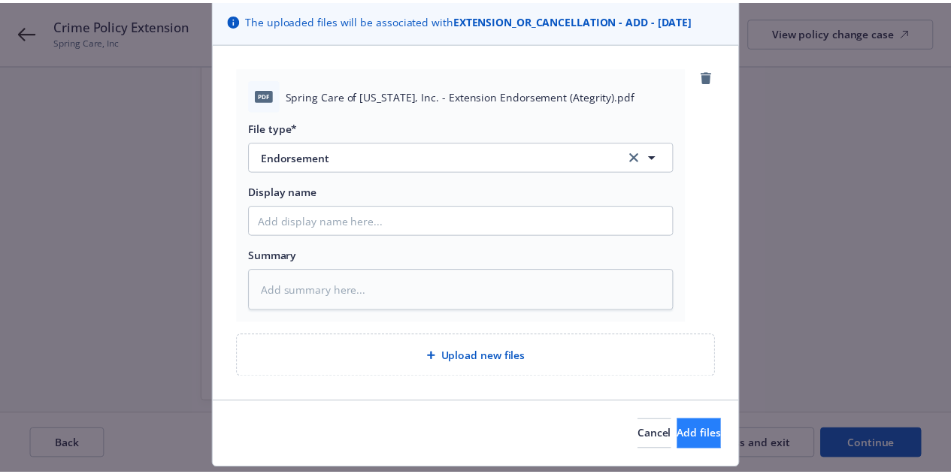
scroll to position [97, 0]
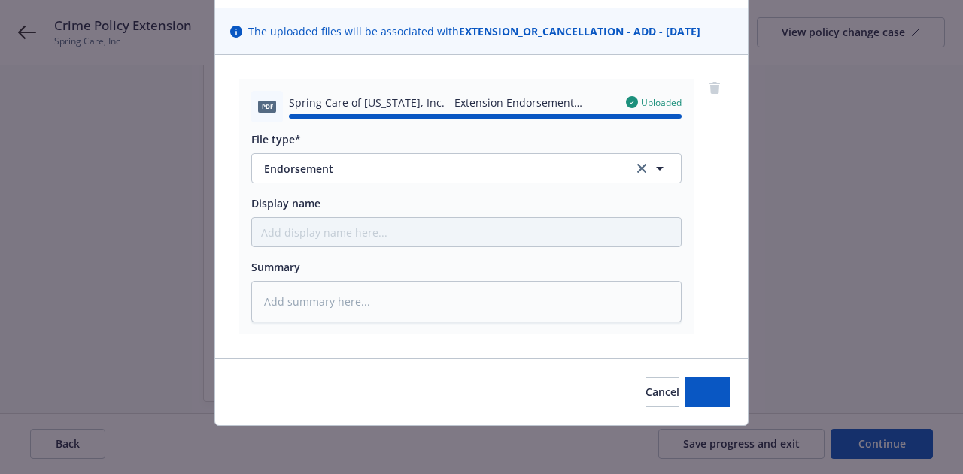
type textarea "x"
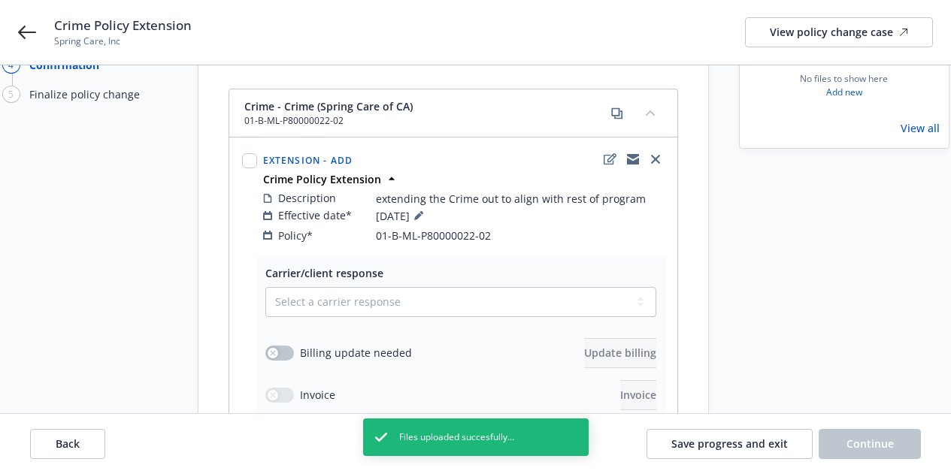
scroll to position [126, 0]
click at [249, 154] on input "checkbox" at bounding box center [249, 161] width 15 height 15
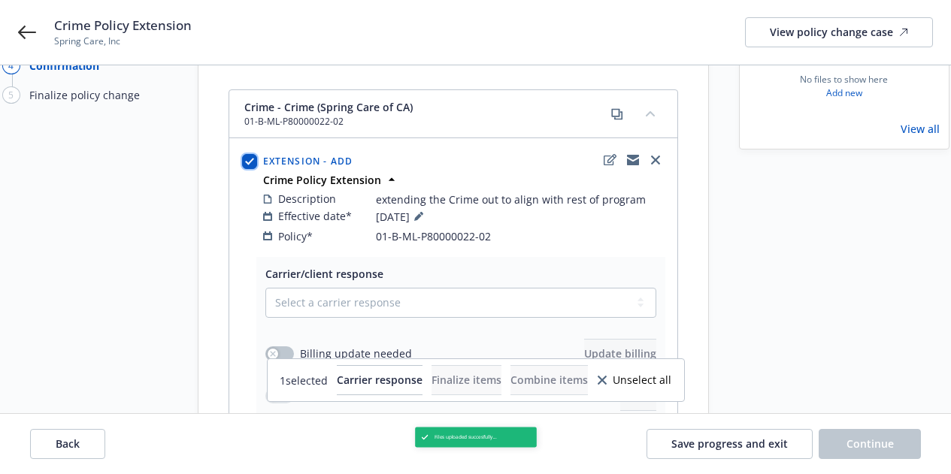
click at [249, 154] on input "checkbox" at bounding box center [249, 161] width 15 height 15
checkbox input "false"
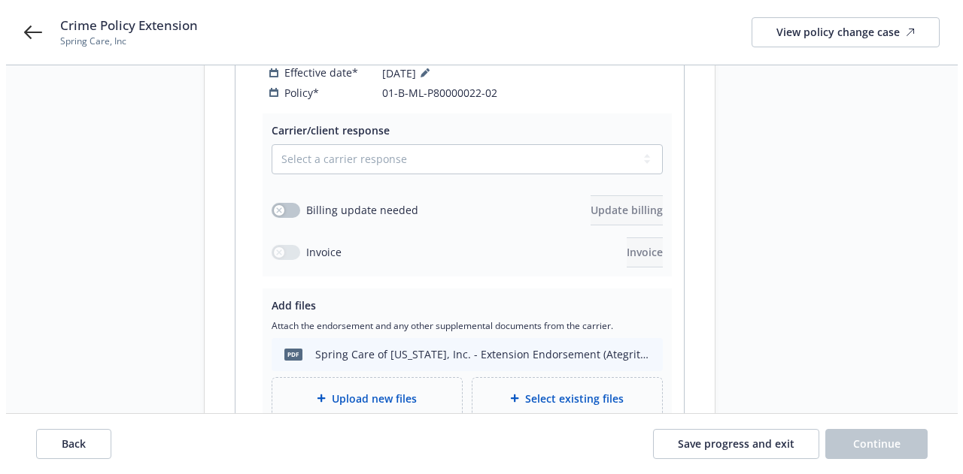
scroll to position [269, 0]
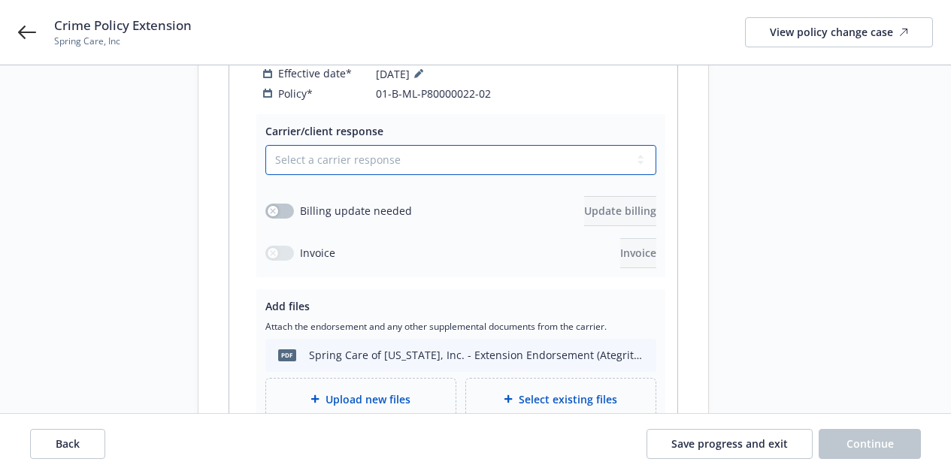
click at [645, 147] on select "Select a carrier response Accepted Accepted with revision No endorsement needed…" at bounding box center [460, 160] width 391 height 30
select select "ACCEPTED"
click at [265, 145] on select "Select a carrier response Accepted Accepted with revision No endorsement needed…" at bounding box center [460, 160] width 391 height 30
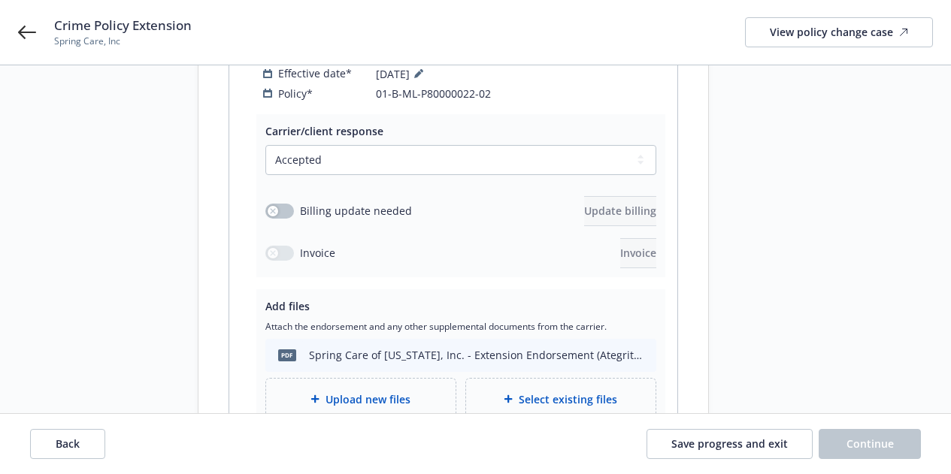
click at [265, 203] on div "Billing update needed" at bounding box center [338, 211] width 147 height 16
click at [270, 208] on icon "button" at bounding box center [273, 211] width 6 height 6
click at [283, 209] on icon "button" at bounding box center [286, 211] width 6 height 5
click at [276, 248] on div "button" at bounding box center [273, 253] width 11 height 11
click at [275, 196] on div "Billing update needed Update billing" at bounding box center [460, 211] width 391 height 30
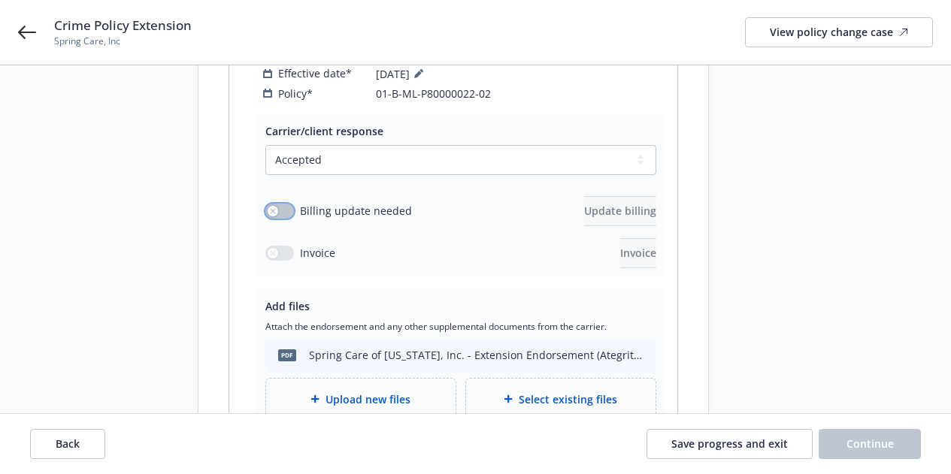
click at [281, 204] on button "button" at bounding box center [279, 211] width 29 height 15
click at [625, 204] on span "Update billing" at bounding box center [620, 211] width 72 height 14
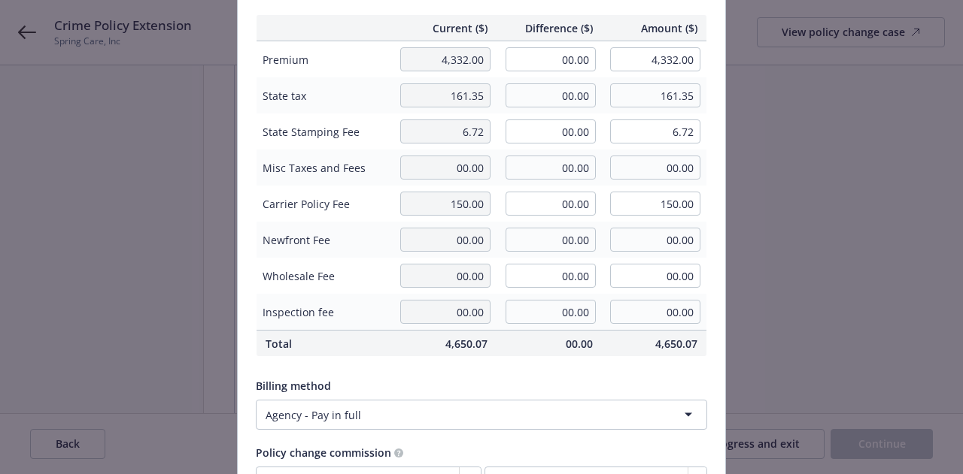
scroll to position [122, 0]
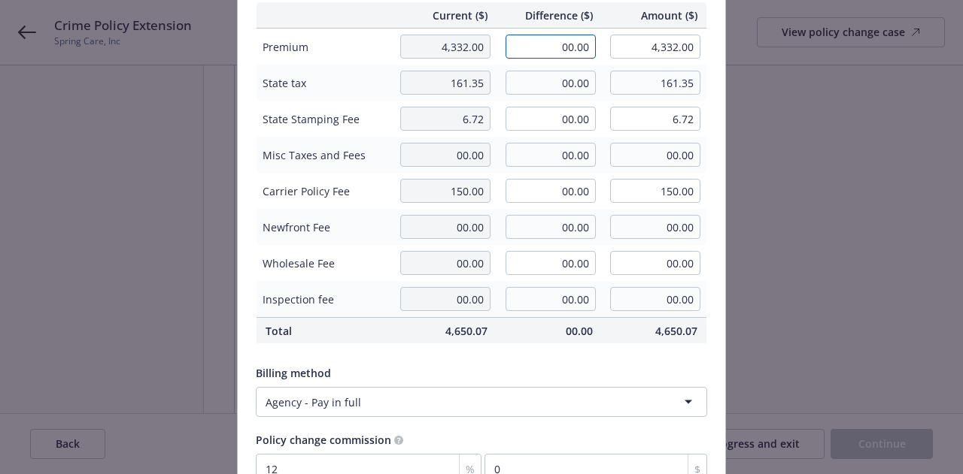
click at [554, 46] on input "00.00" at bounding box center [550, 47] width 90 height 24
type input "2,279.00"
type input "6,611.00"
type input "273.48"
click at [553, 86] on input "00.00" at bounding box center [550, 83] width 90 height 24
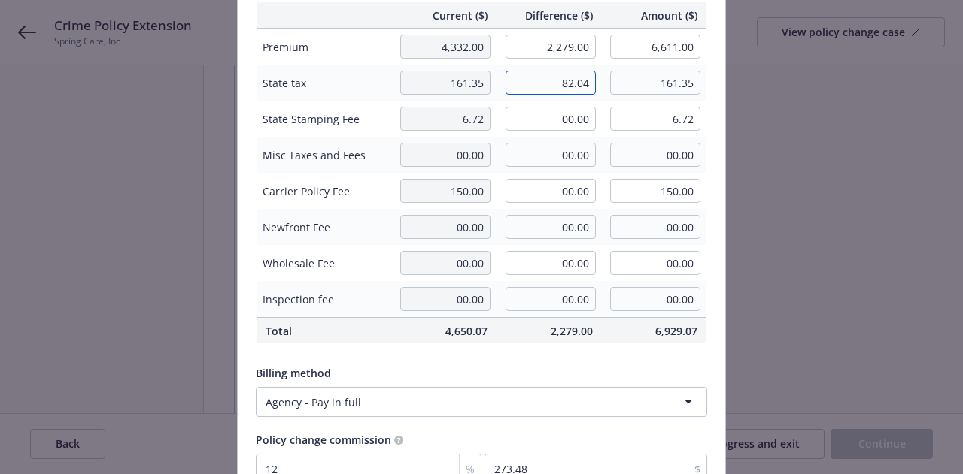
type input "82.04"
type input "243.39"
click at [565, 127] on input "00.00" at bounding box center [550, 119] width 90 height 24
type input "3.42"
type input "10.14"
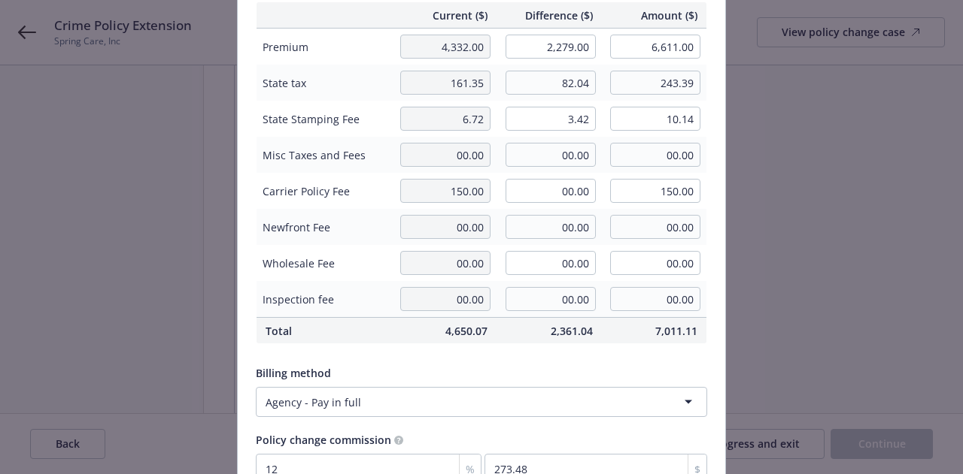
click at [559, 359] on div "Billing method Agency - Pay in full" at bounding box center [481, 388] width 451 height 58
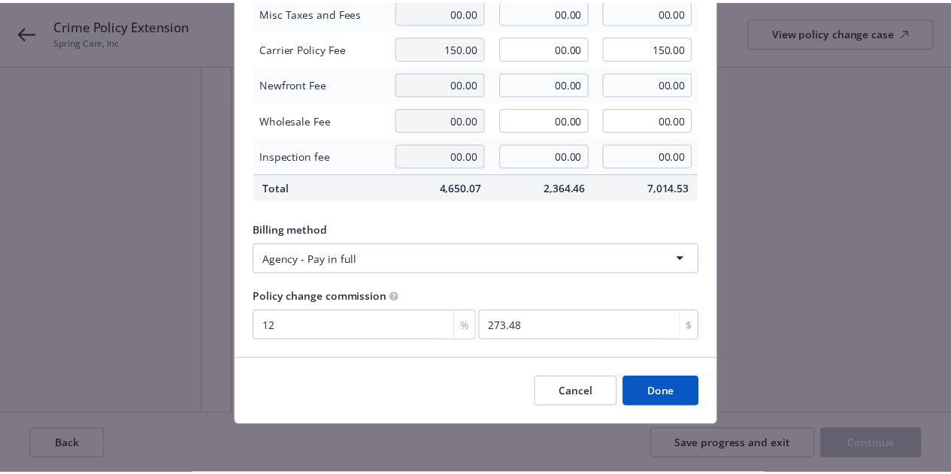
scroll to position [265, 0]
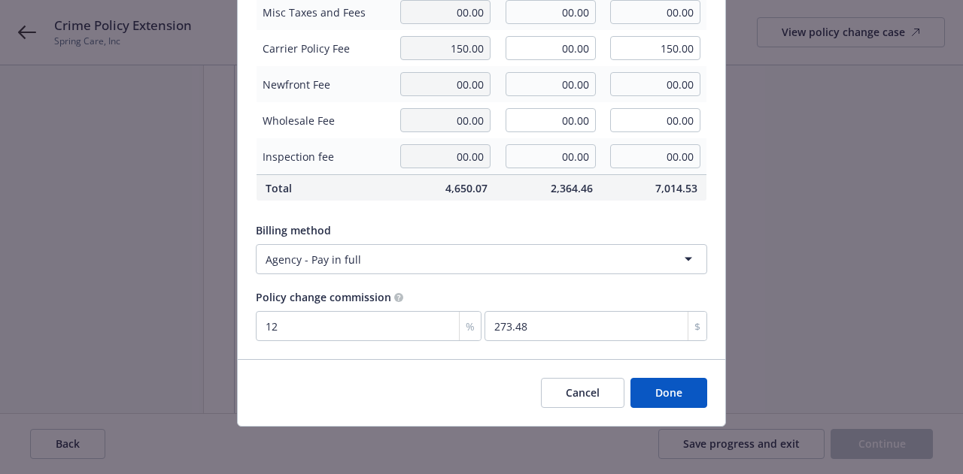
click at [585, 212] on div "Current ($) Difference ($) Amount ($) Premium 4,332.00 2,279.00 6,611.00 State …" at bounding box center [481, 100] width 487 height 519
click at [647, 394] on button "Done" at bounding box center [668, 393] width 77 height 30
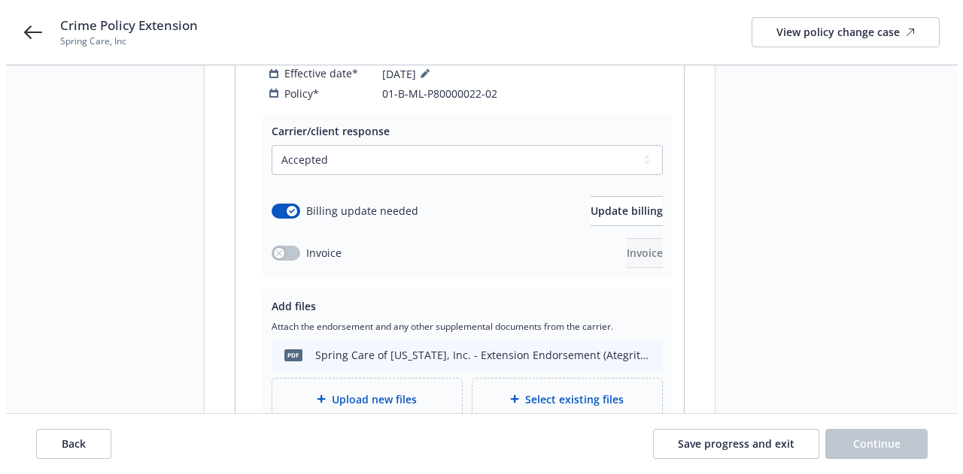
scroll to position [381, 0]
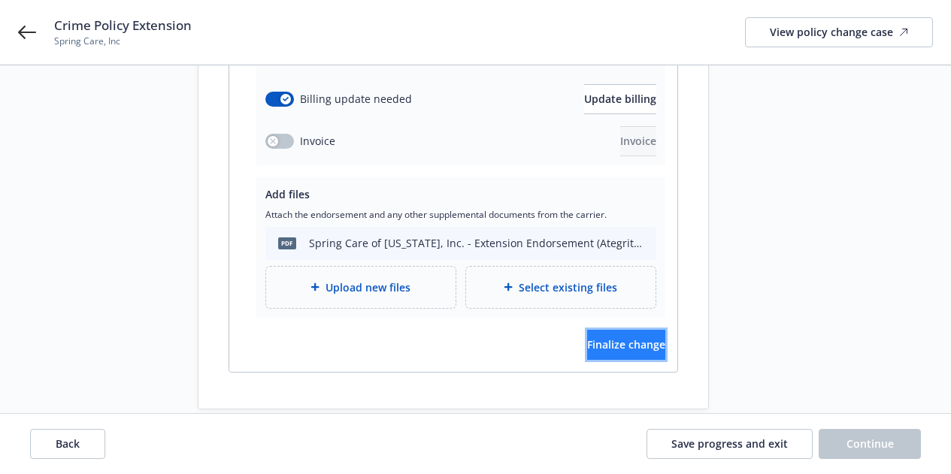
click at [602, 338] on span "Finalize change" at bounding box center [626, 345] width 78 height 14
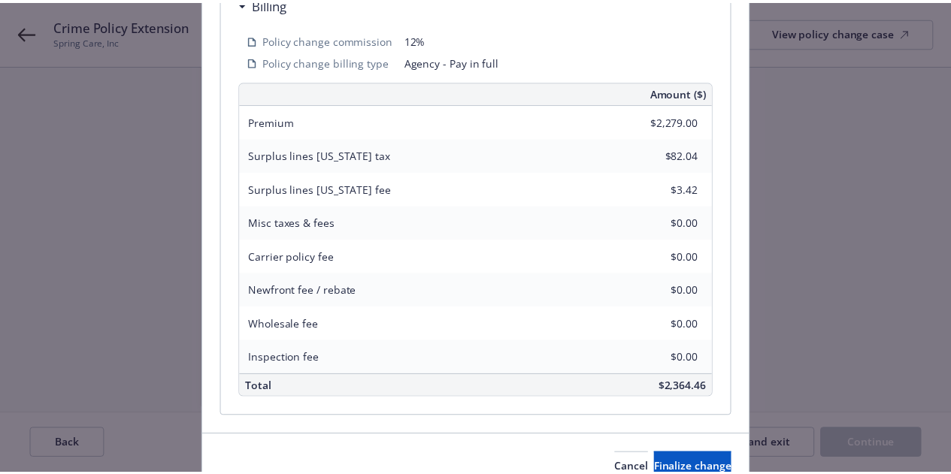
scroll to position [542, 0]
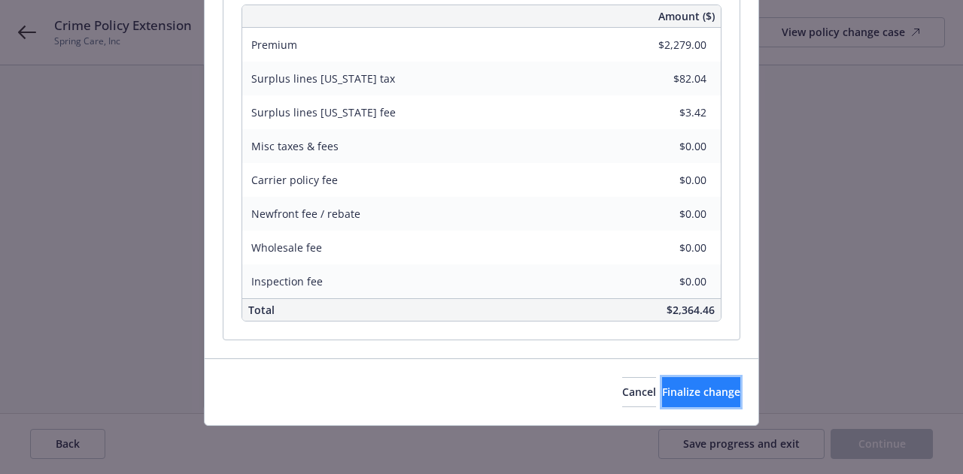
click at [681, 402] on button "Finalize change" at bounding box center [701, 392] width 78 height 30
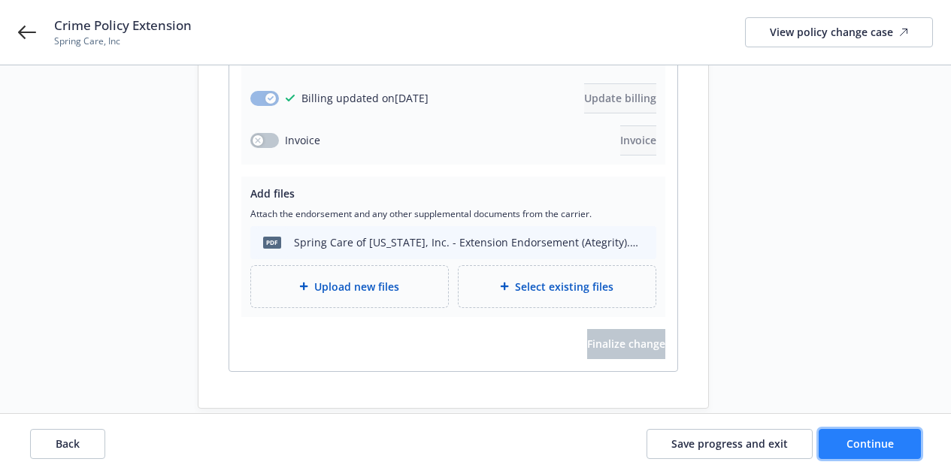
click at [841, 436] on button "Continue" at bounding box center [870, 444] width 102 height 30
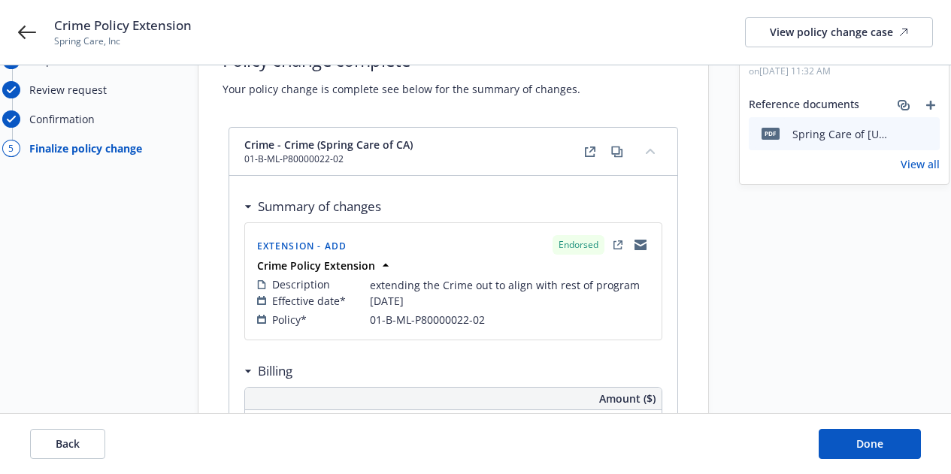
scroll to position [72, 0]
click at [854, 438] on button "Done" at bounding box center [870, 444] width 102 height 30
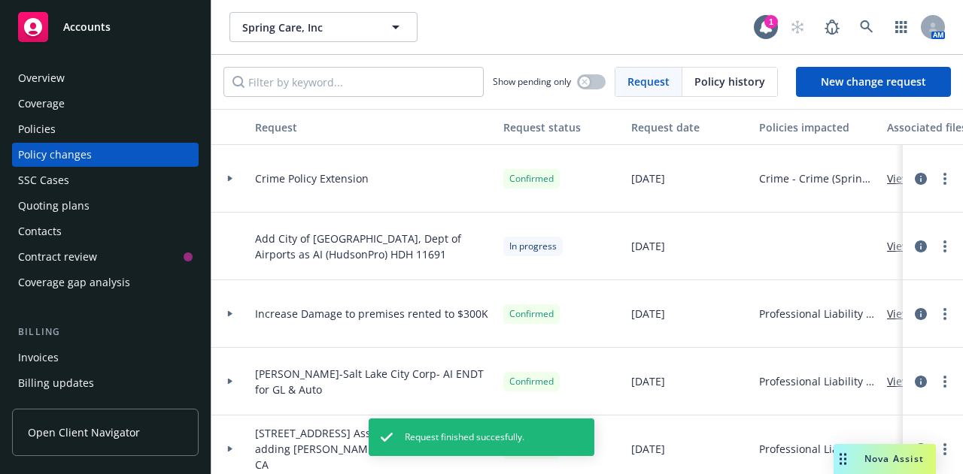
click at [61, 352] on div "Invoices" at bounding box center [105, 358] width 174 height 24
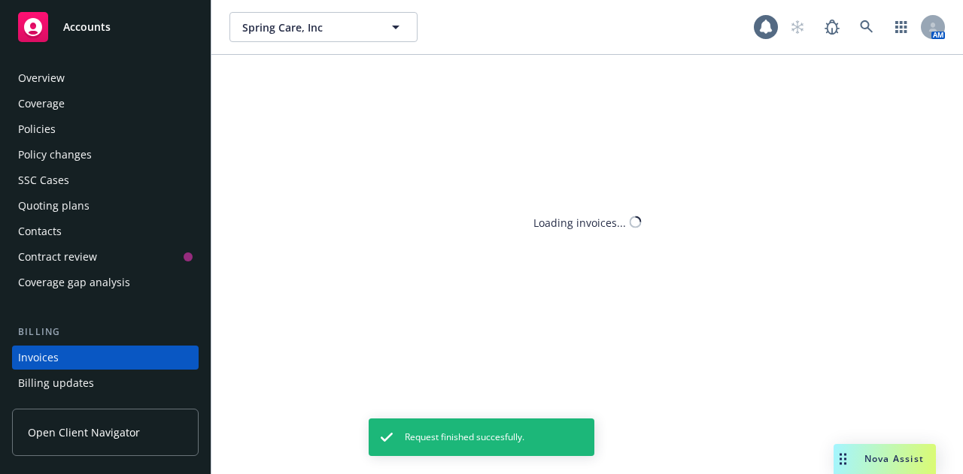
scroll to position [96, 0]
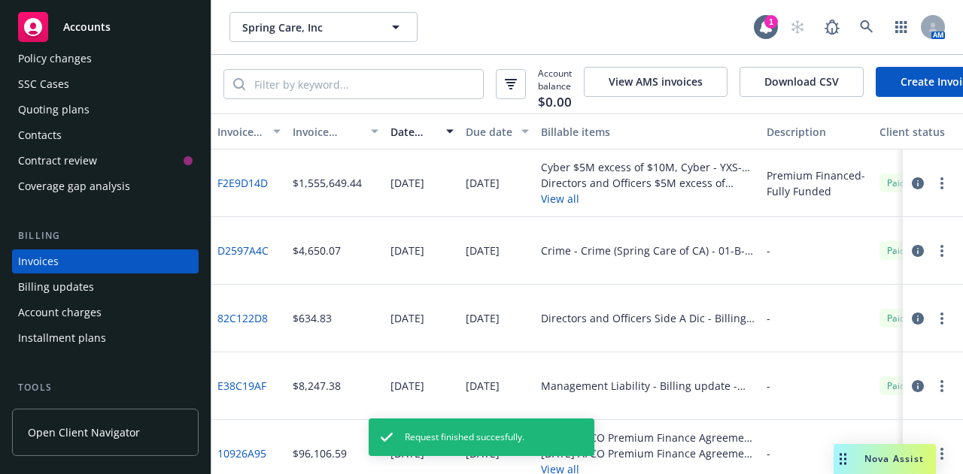
click at [915, 89] on link "Create Invoice" at bounding box center [936, 82] width 123 height 30
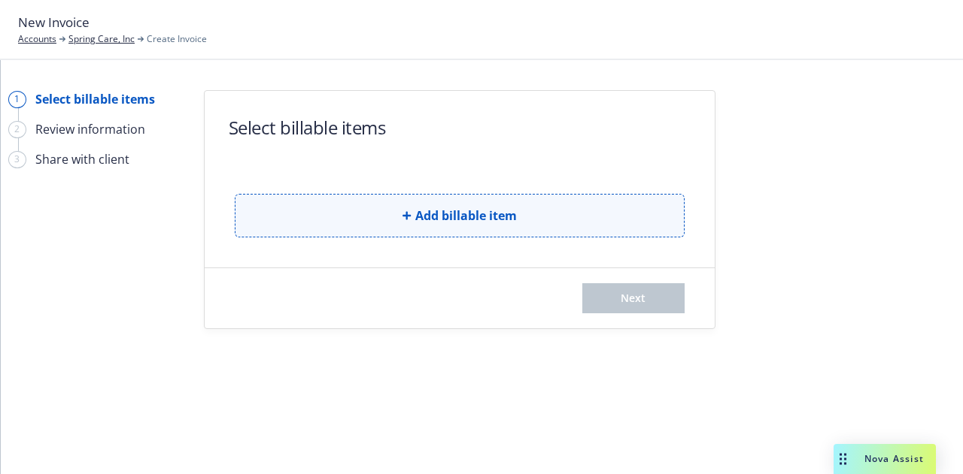
click at [460, 218] on span "Add billable item" at bounding box center [466, 216] width 102 height 18
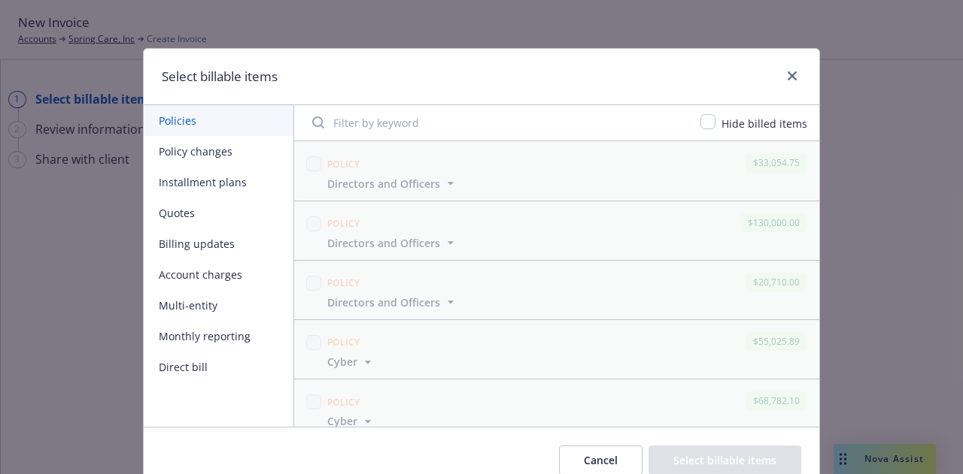
click at [171, 156] on button "Policy changes" at bounding box center [219, 151] width 150 height 31
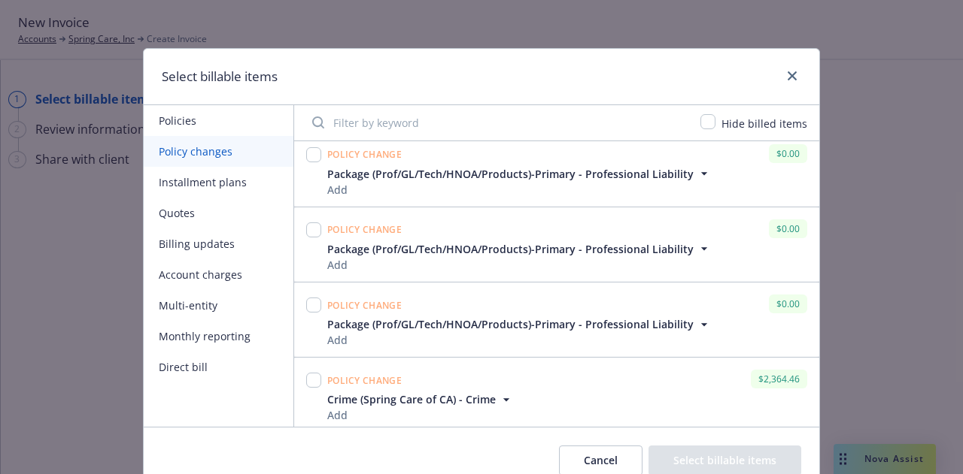
scroll to position [693, 0]
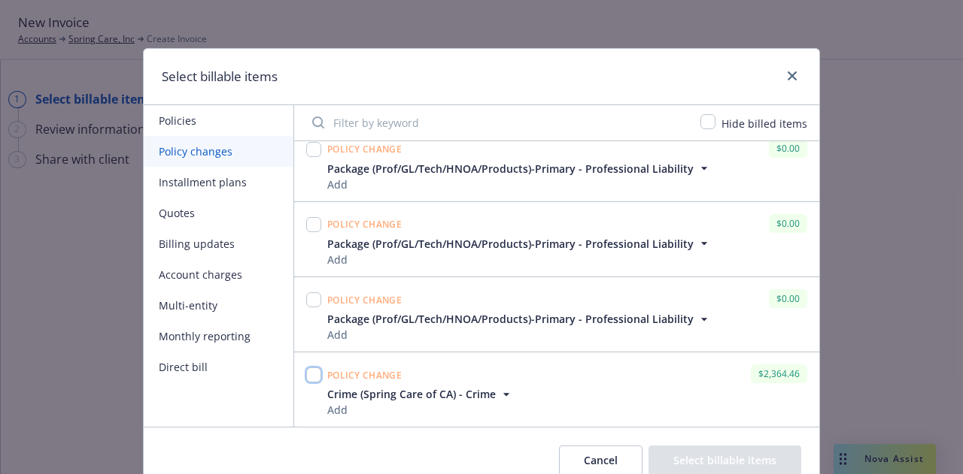
click at [308, 373] on input "checkbox" at bounding box center [313, 375] width 15 height 15
checkbox input "true"
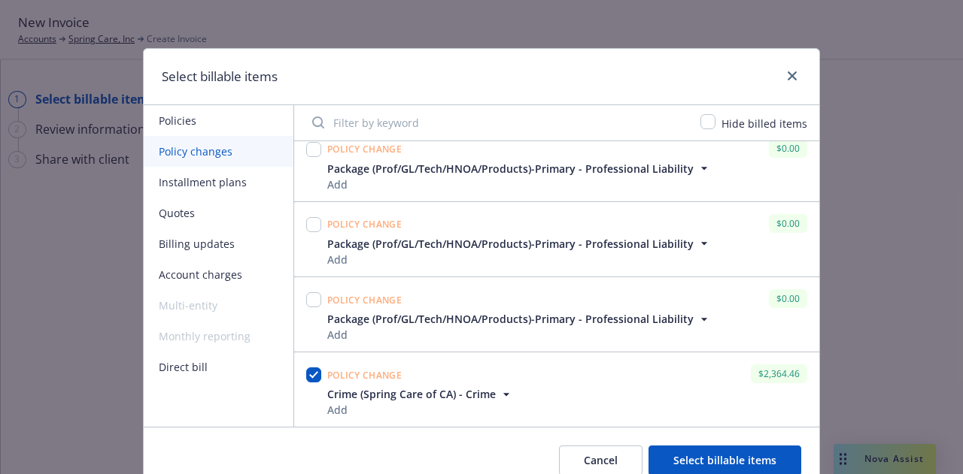
click at [709, 455] on button "Select billable items" at bounding box center [724, 461] width 153 height 30
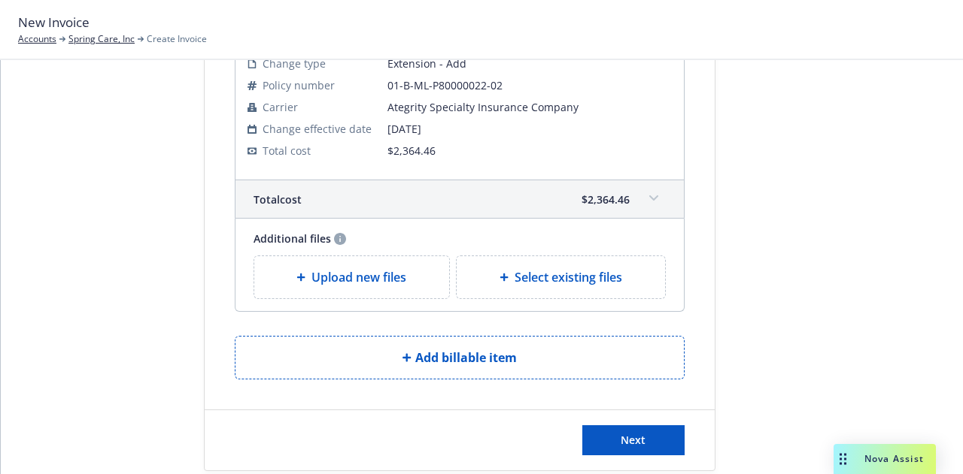
scroll to position [197, 0]
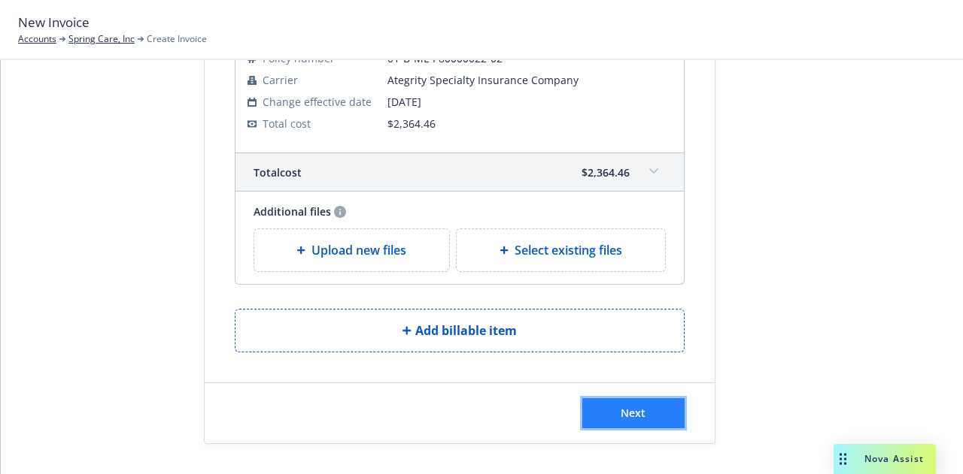
click at [623, 424] on button "Next" at bounding box center [633, 414] width 102 height 30
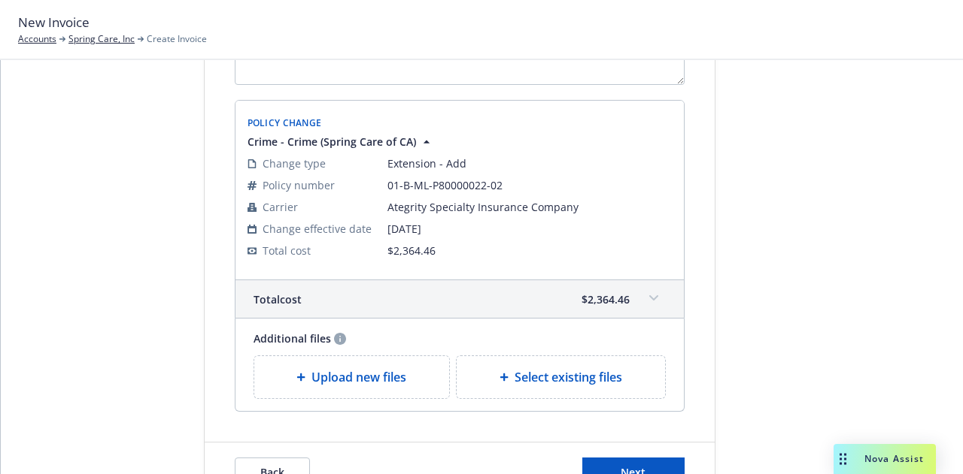
scroll to position [382, 0]
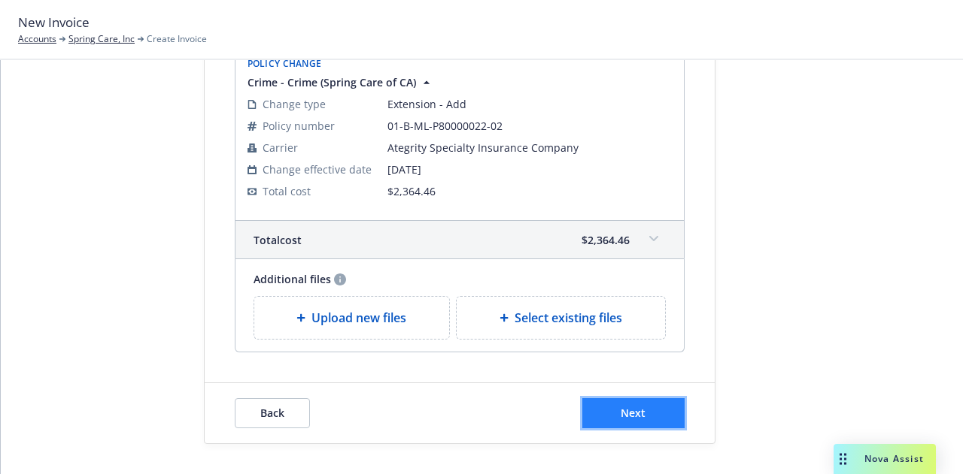
click at [620, 411] on span "Next" at bounding box center [632, 413] width 25 height 14
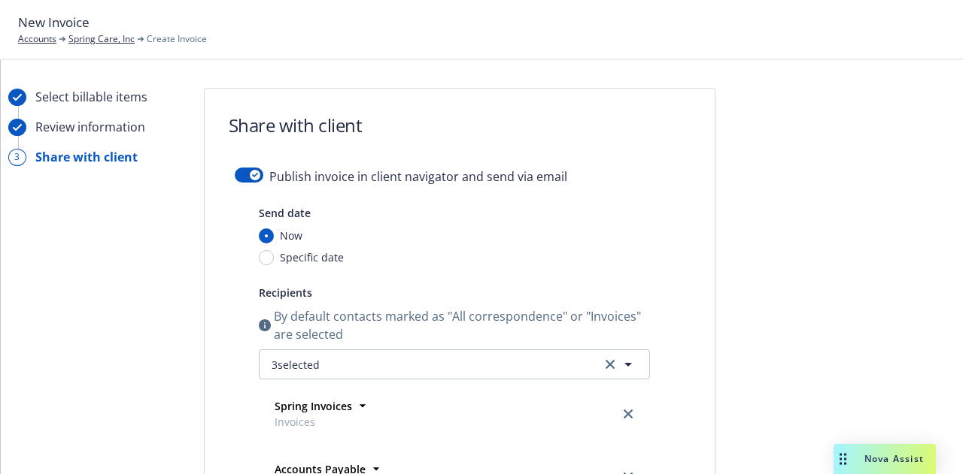
scroll to position [0, 0]
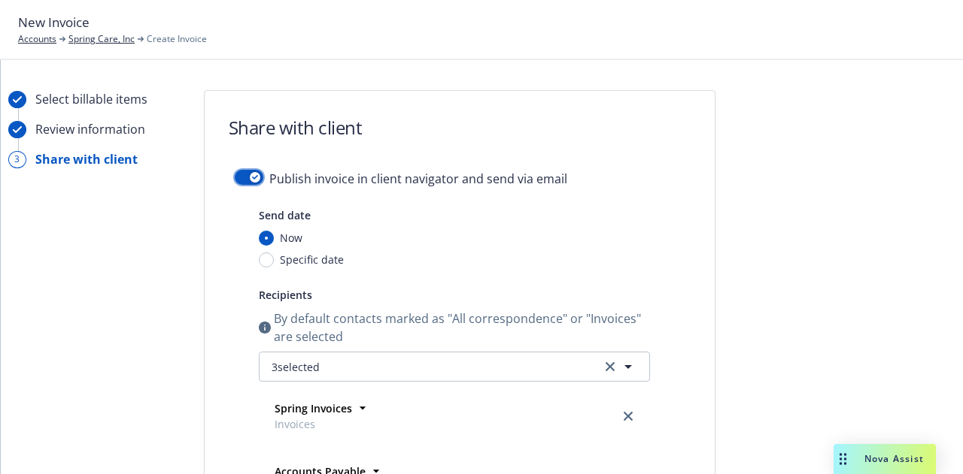
click at [252, 177] on icon "button" at bounding box center [255, 177] width 6 height 5
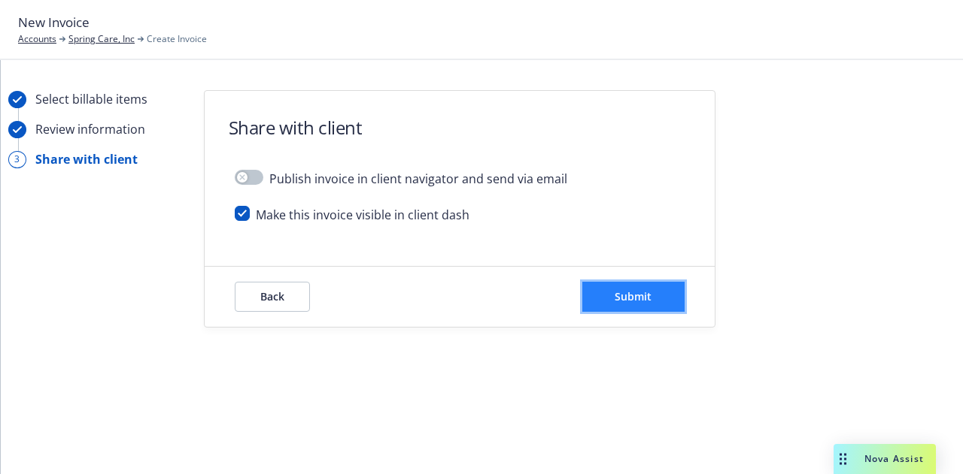
click at [638, 308] on button "Submit" at bounding box center [633, 297] width 102 height 30
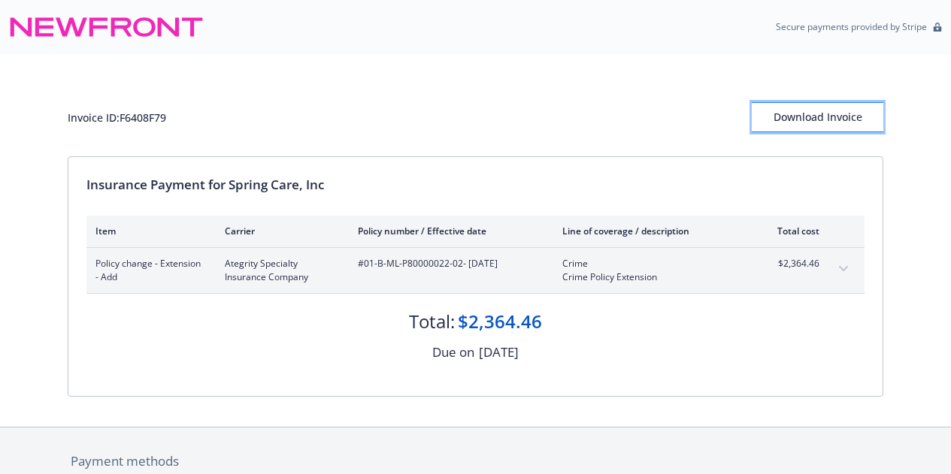
click at [794, 130] on div "Download Invoice" at bounding box center [818, 117] width 132 height 29
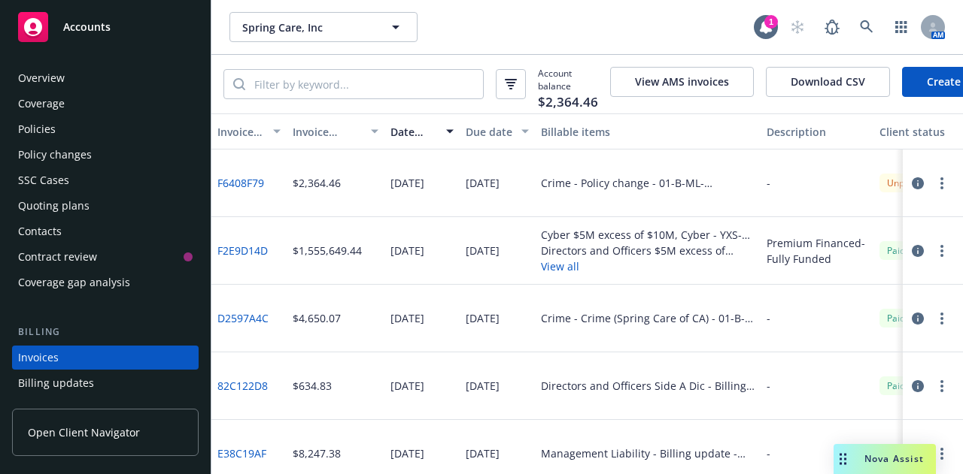
click at [82, 126] on div "Policies" at bounding box center [105, 129] width 174 height 24
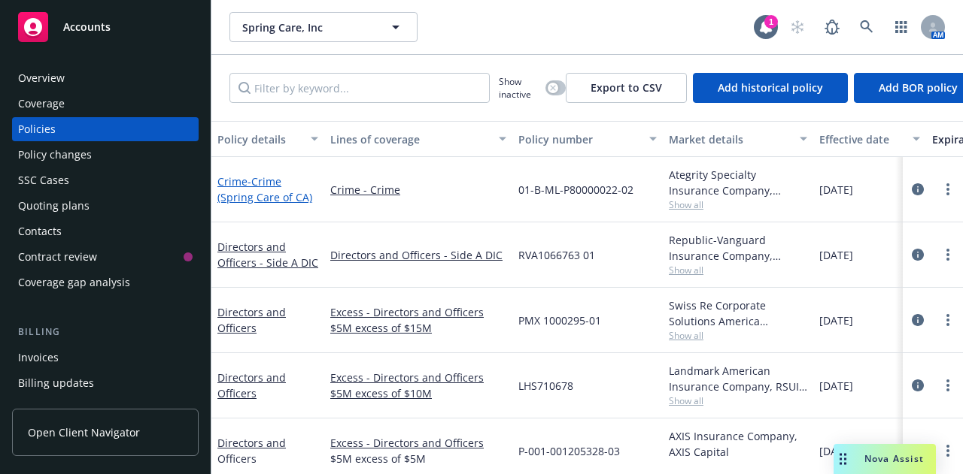
click at [255, 196] on span "- Crime (Spring Care of CA)" at bounding box center [264, 189] width 95 height 30
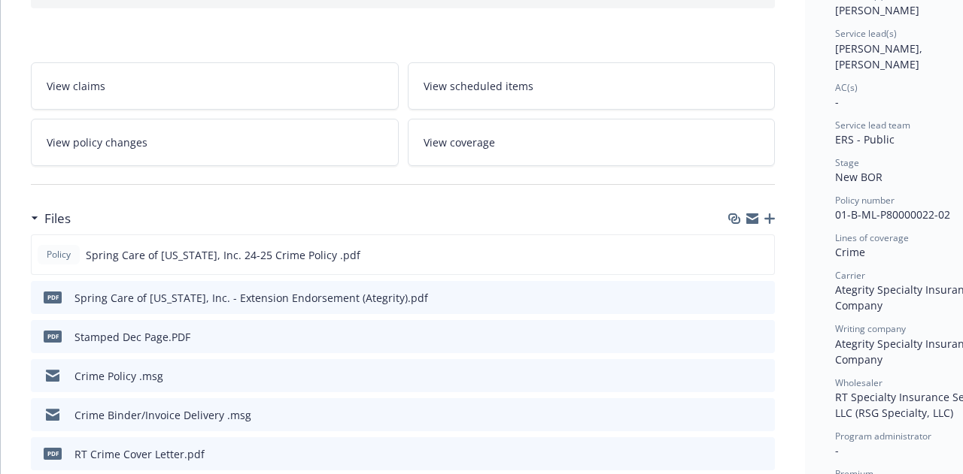
scroll to position [210, 0]
click at [732, 253] on icon "download file" at bounding box center [735, 253] width 12 height 12
